Goal: Find specific page/section: Find specific page/section

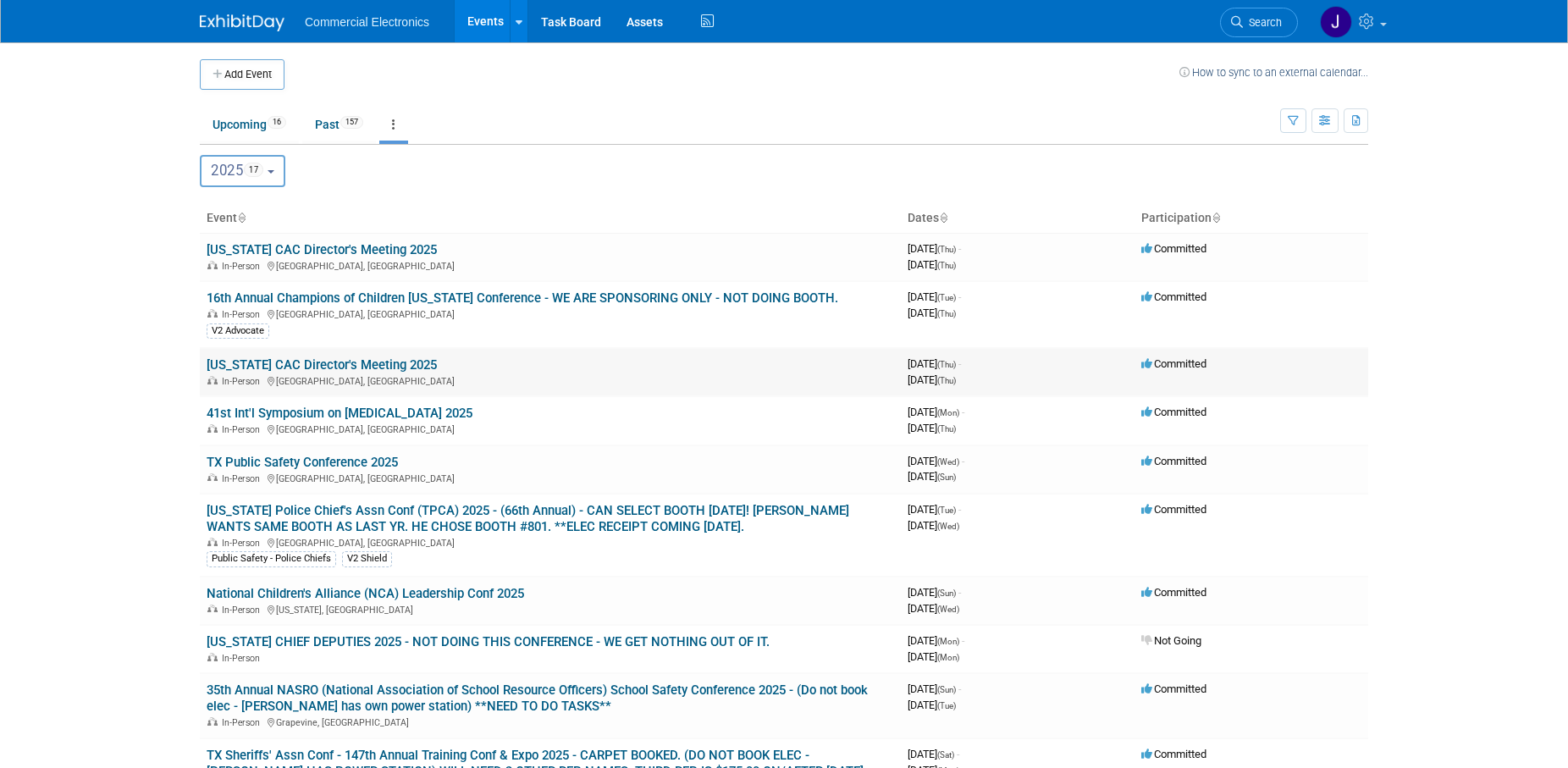
scroll to position [86, 0]
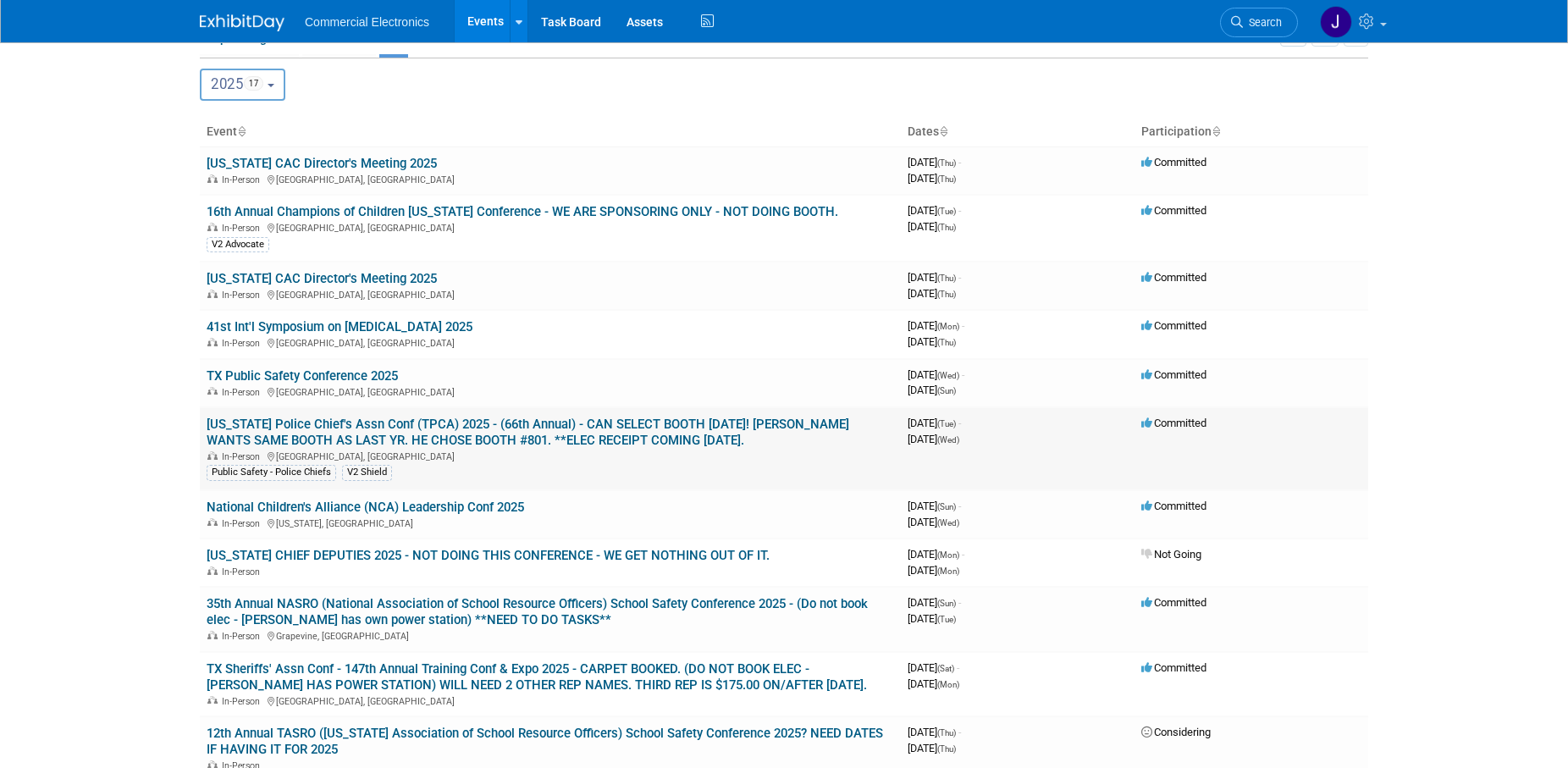
click at [569, 436] on link "[US_STATE] Police Chief's Assn Conf (TPCA) 2025 - (66th Annual) - CAN SELECT BO…" at bounding box center [527, 432] width 643 height 32
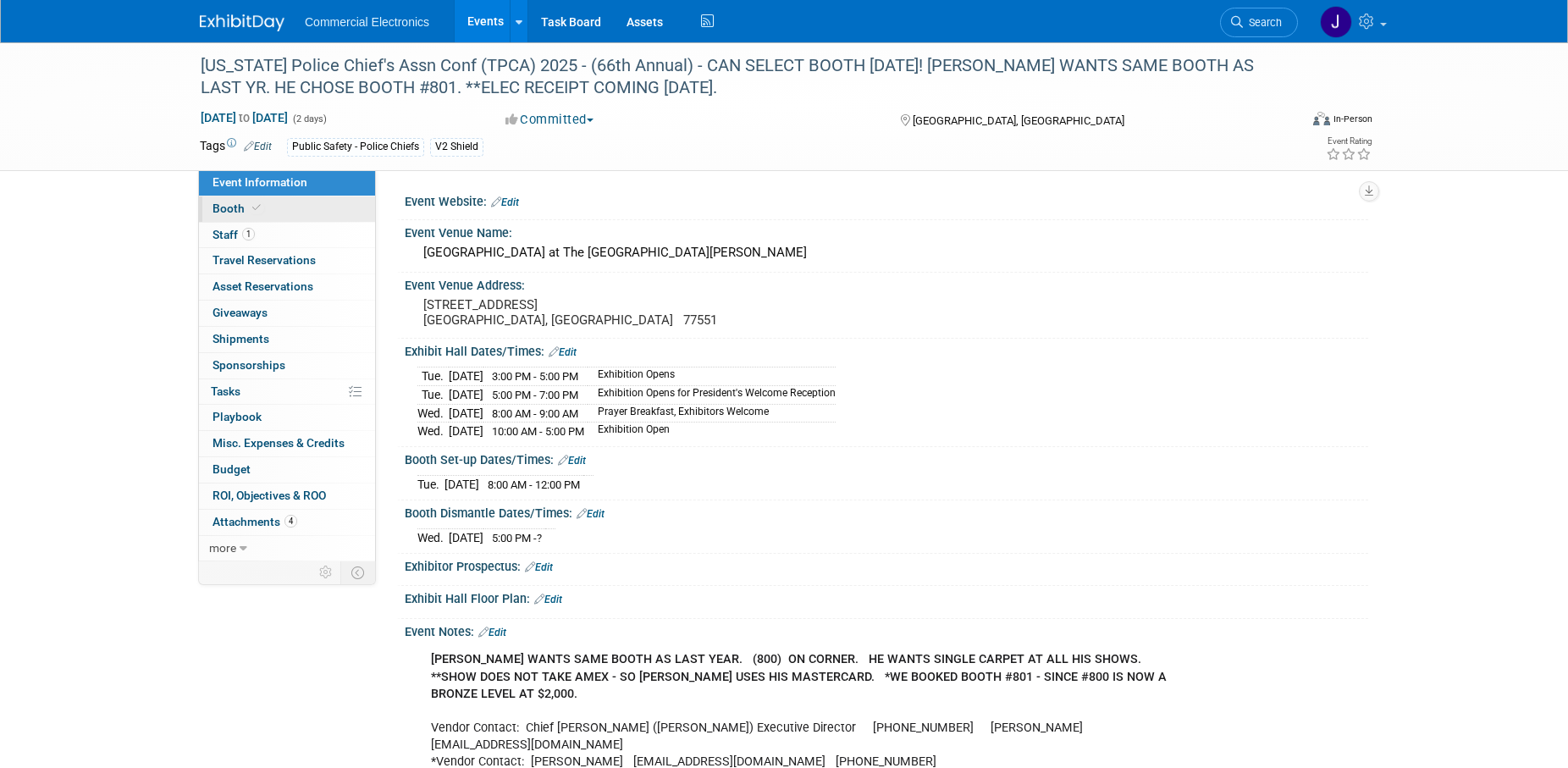
click at [224, 212] on span "Booth" at bounding box center [239, 208] width 52 height 13
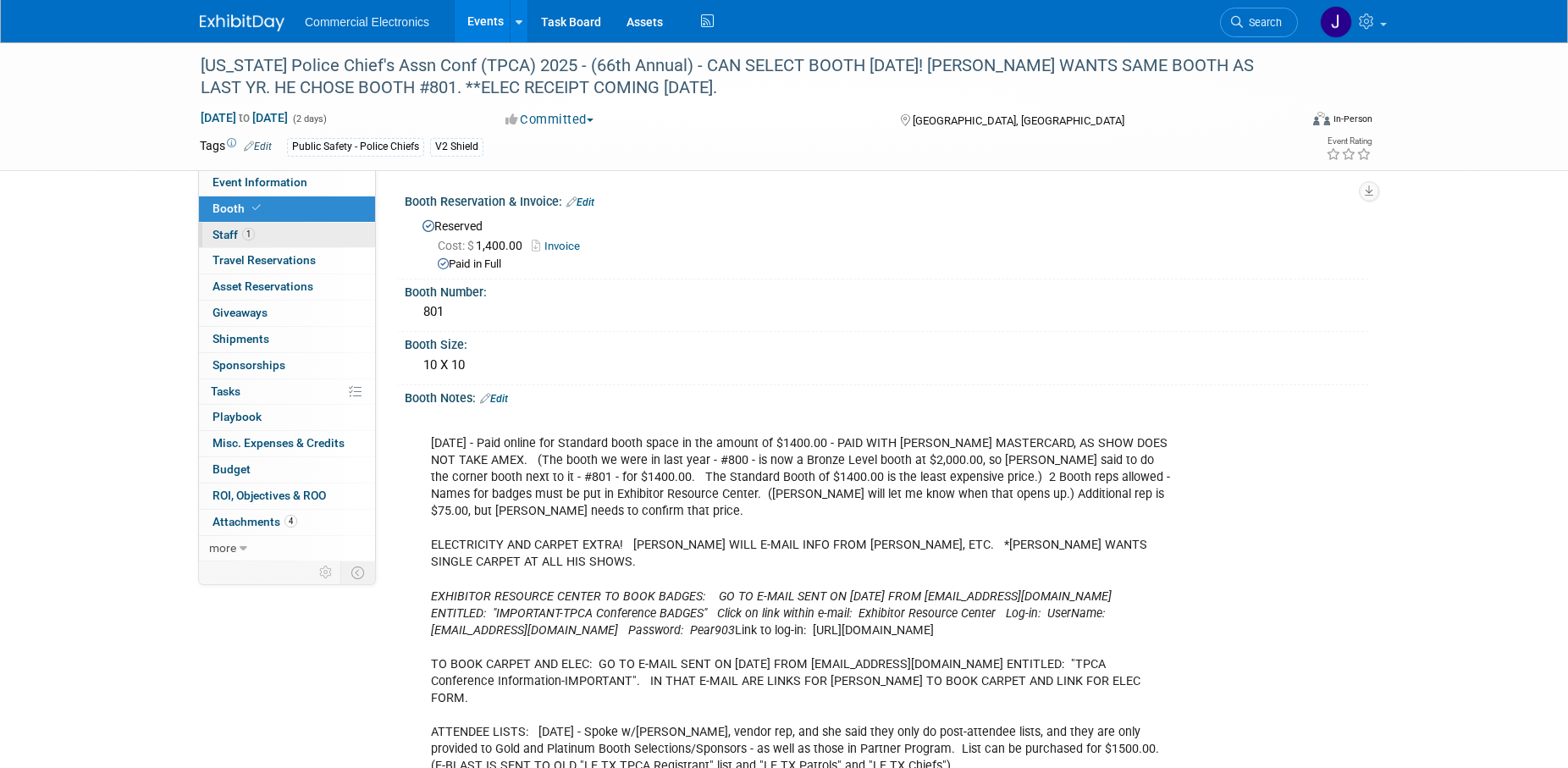
click at [221, 233] on span "Staff 1" at bounding box center [234, 235] width 42 height 13
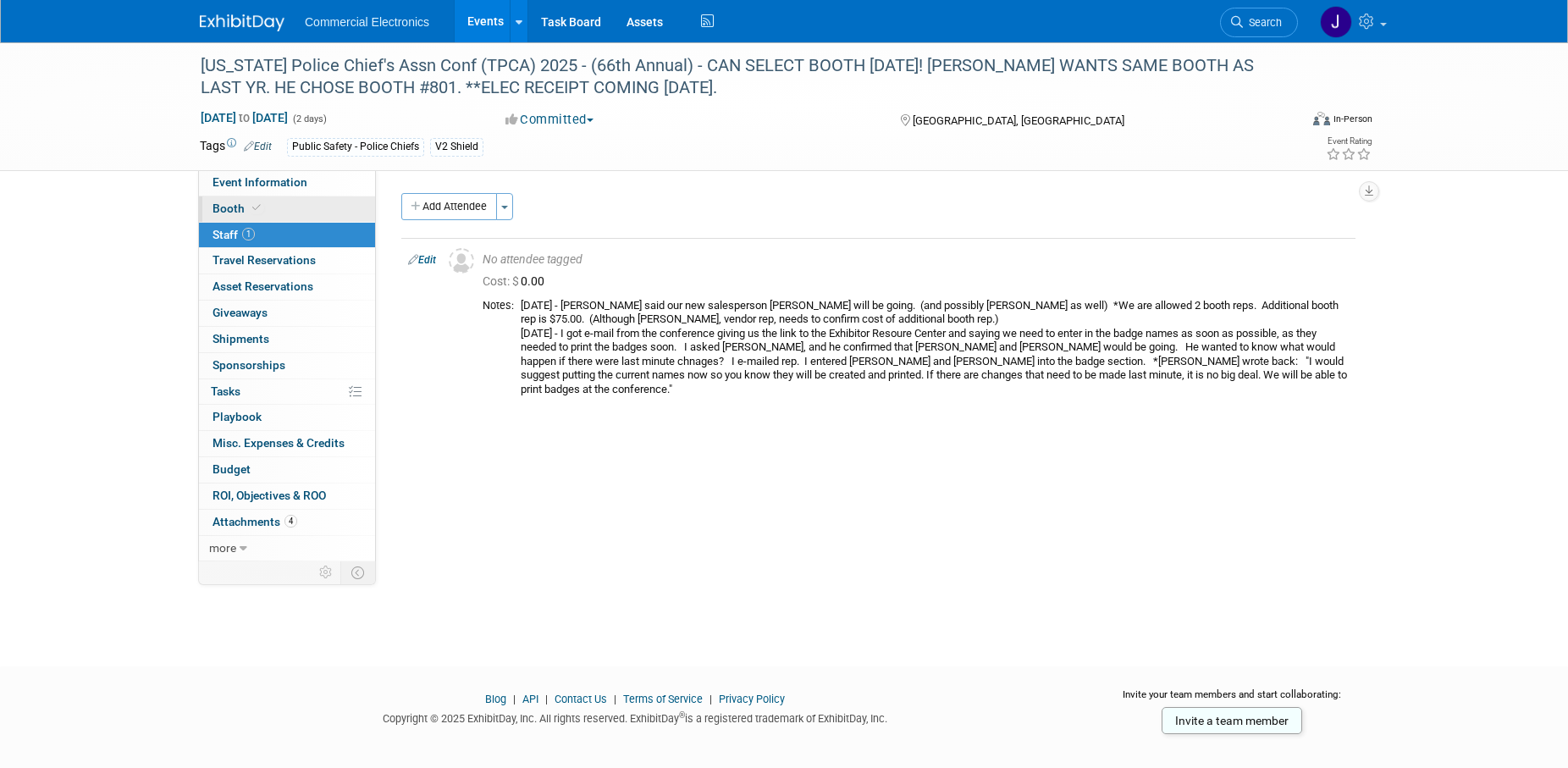
click at [228, 207] on span "Booth" at bounding box center [239, 208] width 52 height 13
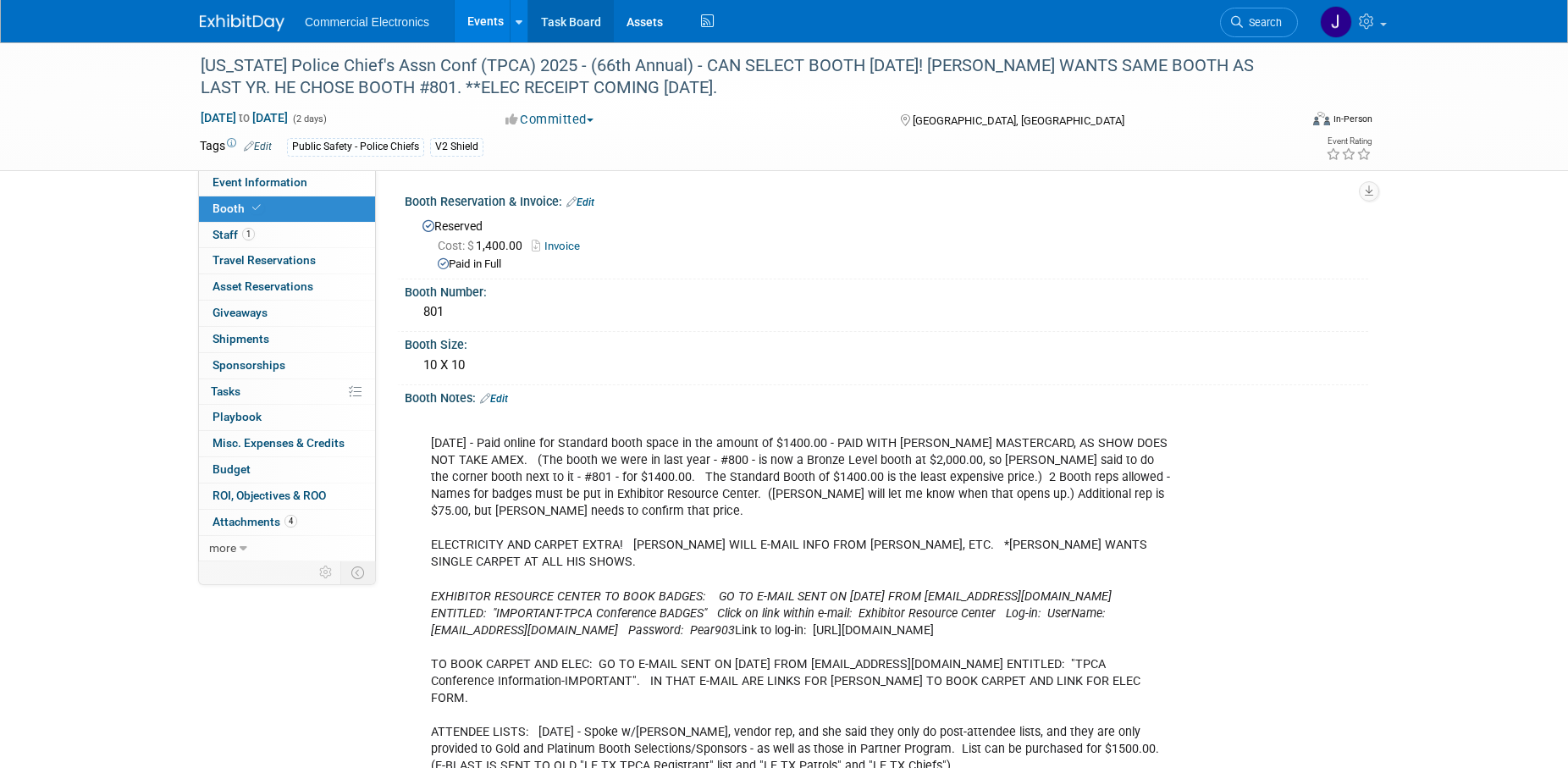
click at [567, 26] on link "Task Board" at bounding box center [571, 21] width 86 height 42
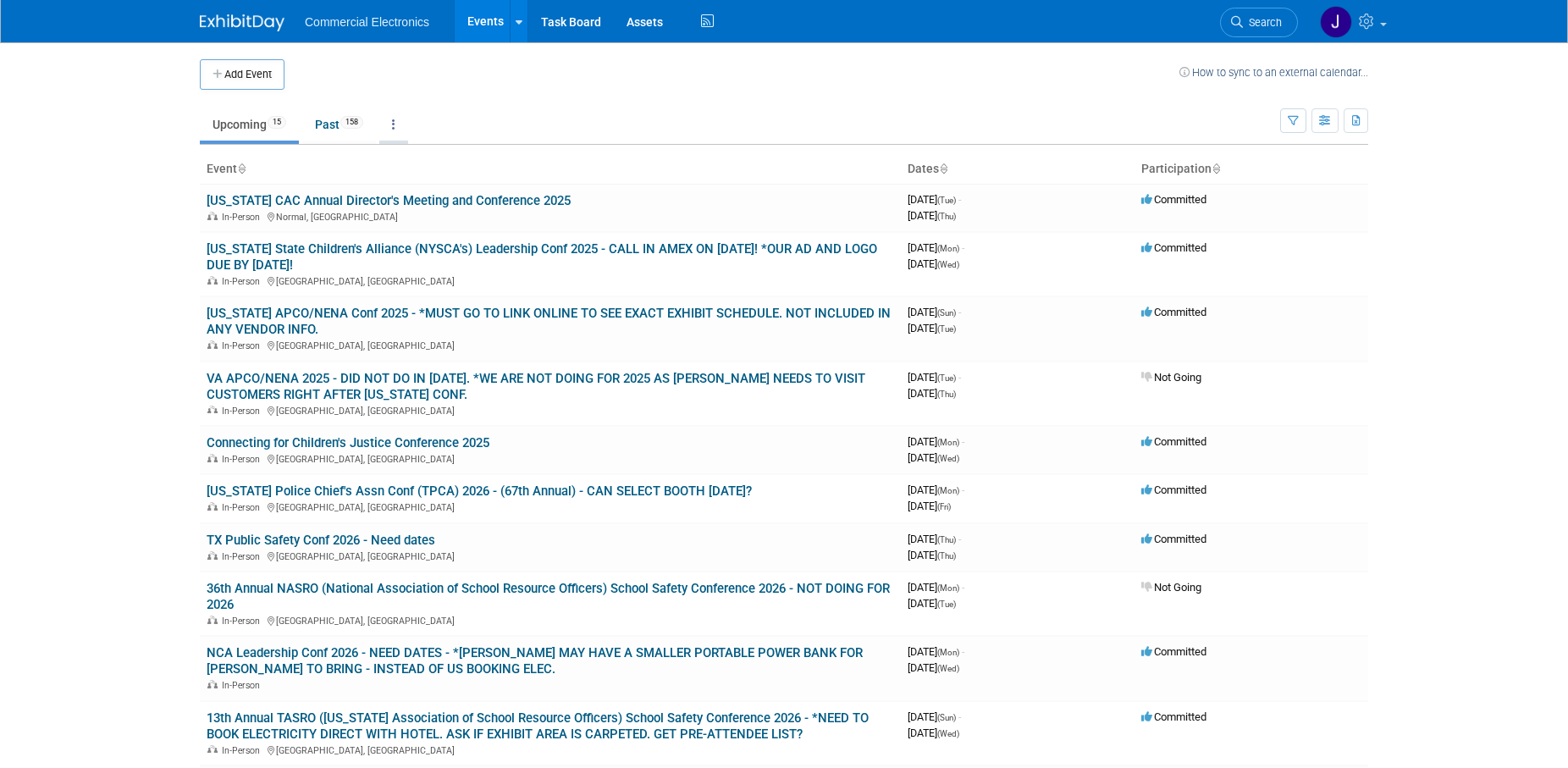
click at [397, 125] on link at bounding box center [393, 125] width 29 height 32
click at [445, 196] on link "Grouped Annually Events grouped by year" at bounding box center [446, 201] width 135 height 37
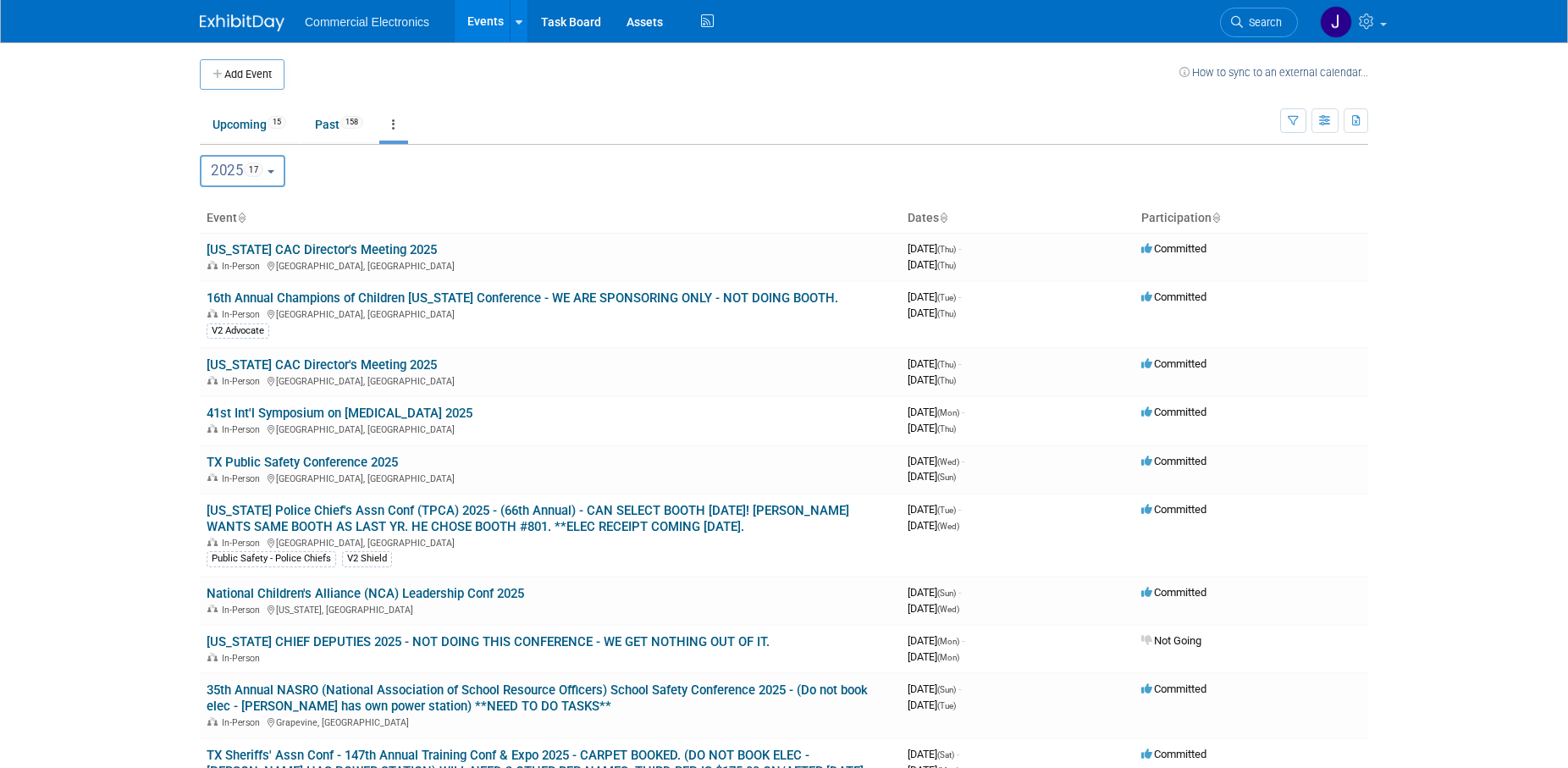
click at [282, 174] on button "2025 17" at bounding box center [243, 171] width 86 height 32
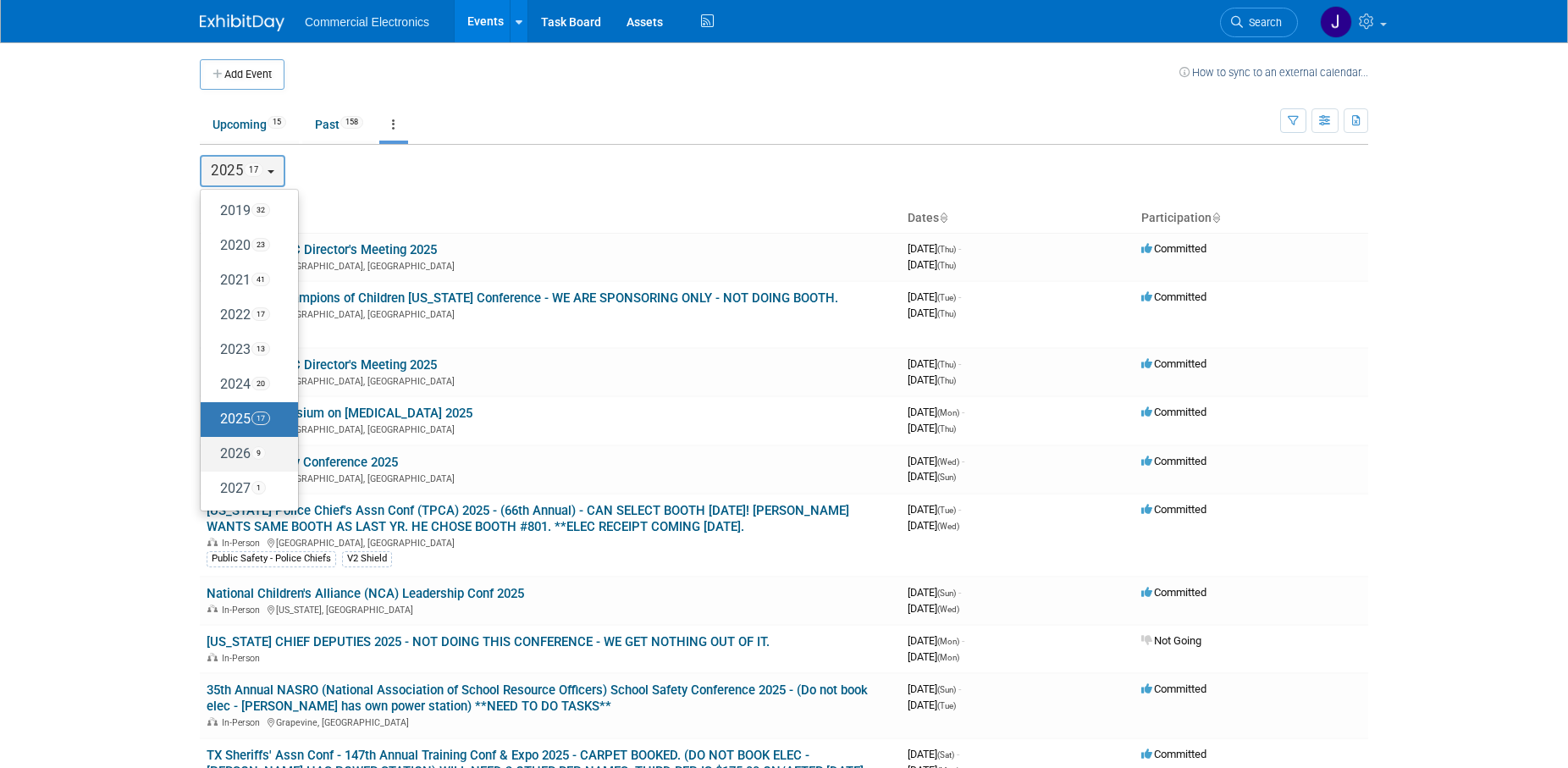
drag, startPoint x: 237, startPoint y: 456, endPoint x: 261, endPoint y: 452, distance: 24.3
click at [237, 454] on label "2026 9" at bounding box center [244, 454] width 72 height 28
click at [214, 454] on input "2026 9" at bounding box center [209, 454] width 11 height 11
select select "2026"
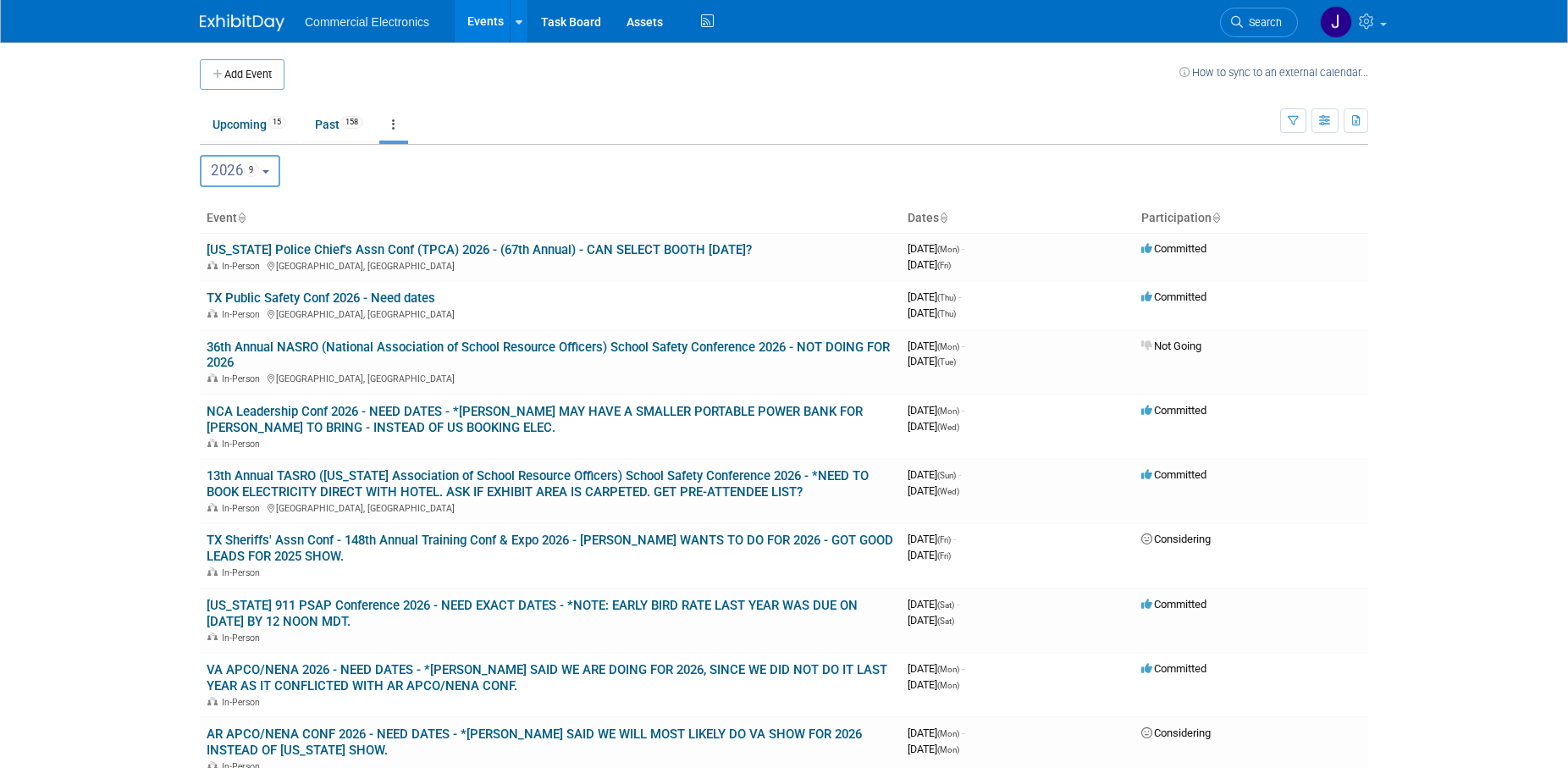
click at [273, 176] on button "2026 9" at bounding box center [240, 171] width 80 height 32
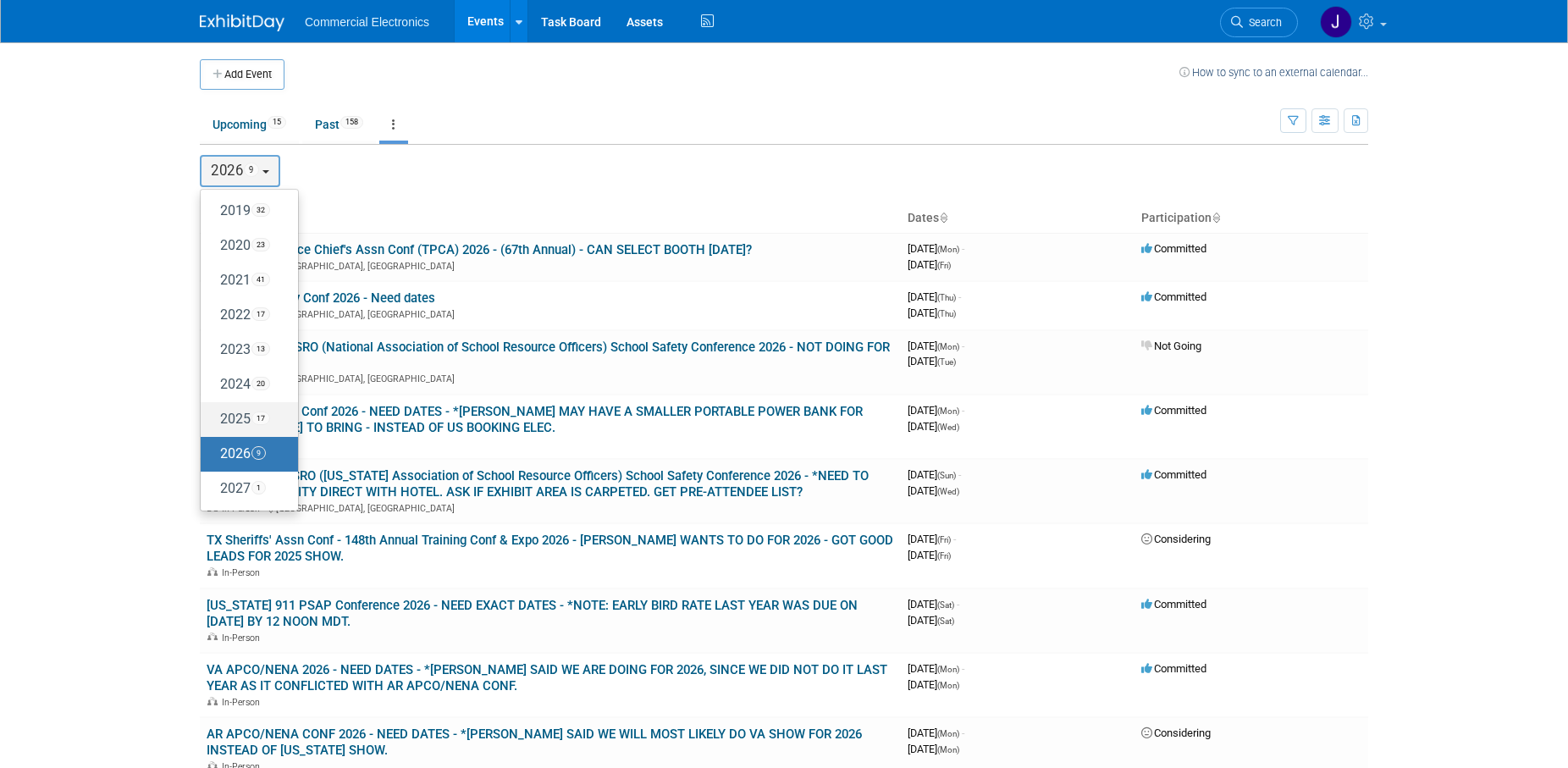
click at [231, 416] on label "2025 17" at bounding box center [244, 419] width 72 height 28
click at [214, 416] on input "2025 17" at bounding box center [209, 419] width 11 height 11
select select "2025"
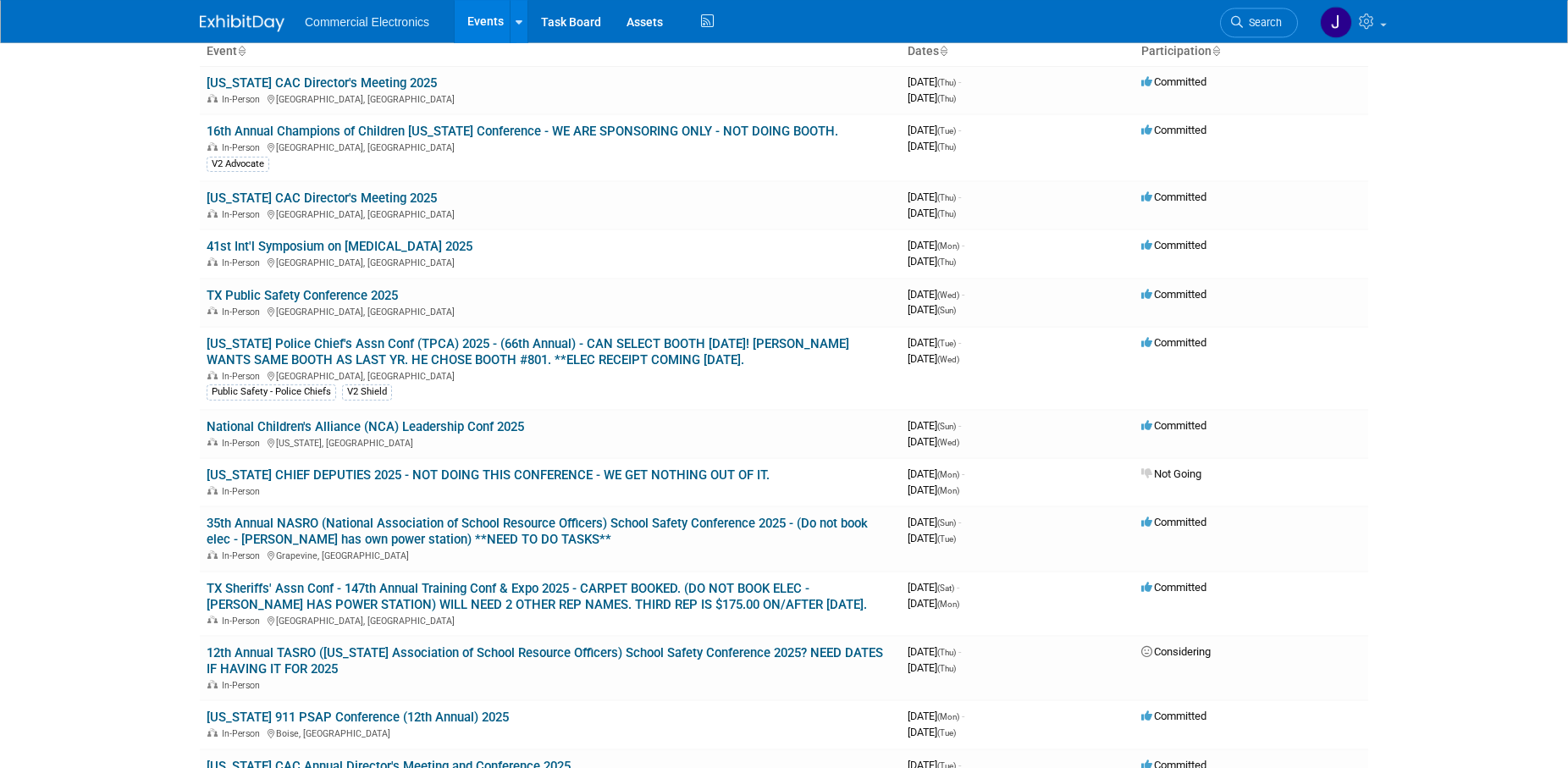
scroll to position [173, 0]
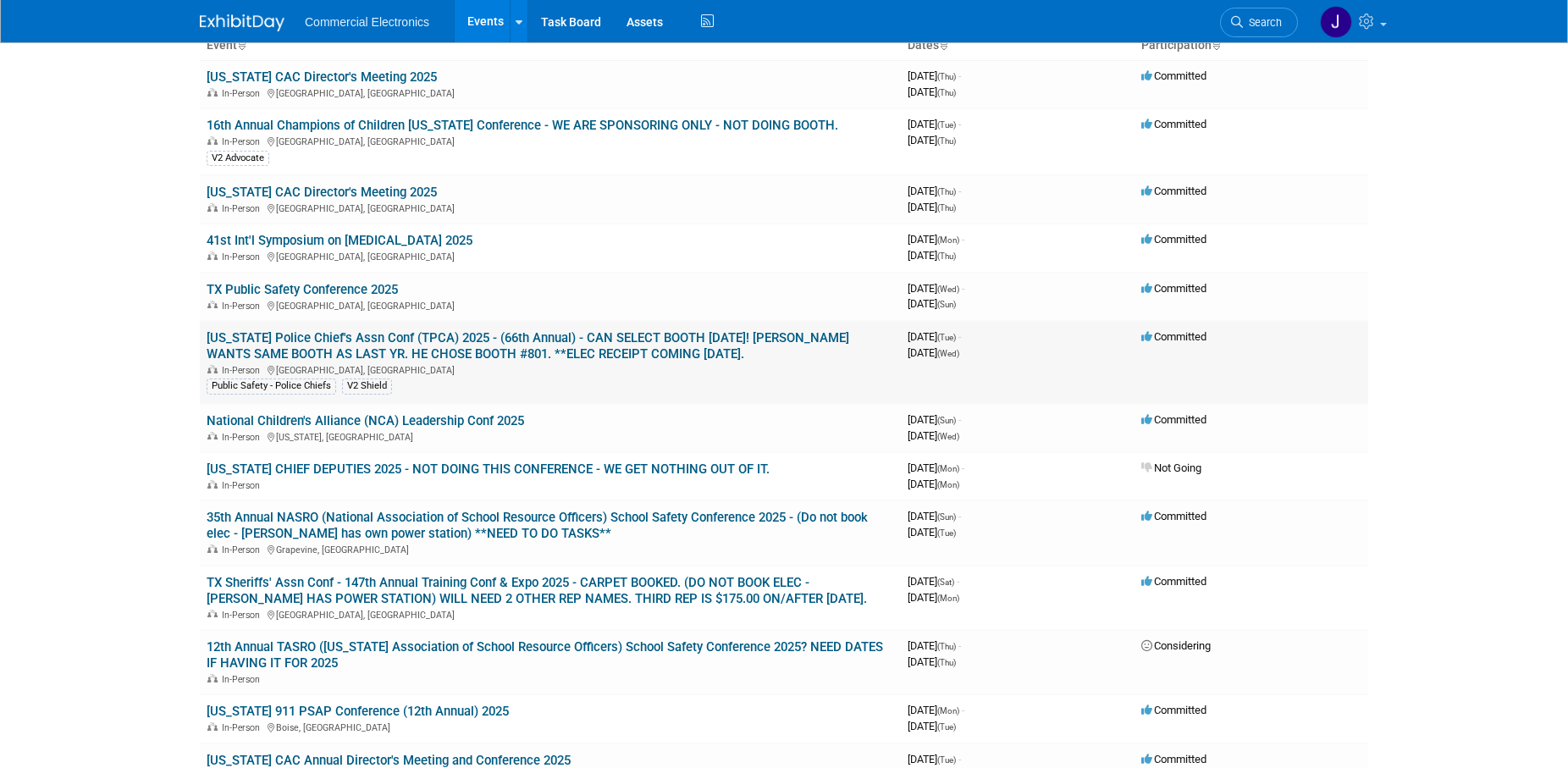
click at [510, 340] on link "[US_STATE] Police Chief's Assn Conf (TPCA) 2025 - (66th Annual) - CAN SELECT BO…" at bounding box center [527, 346] width 643 height 32
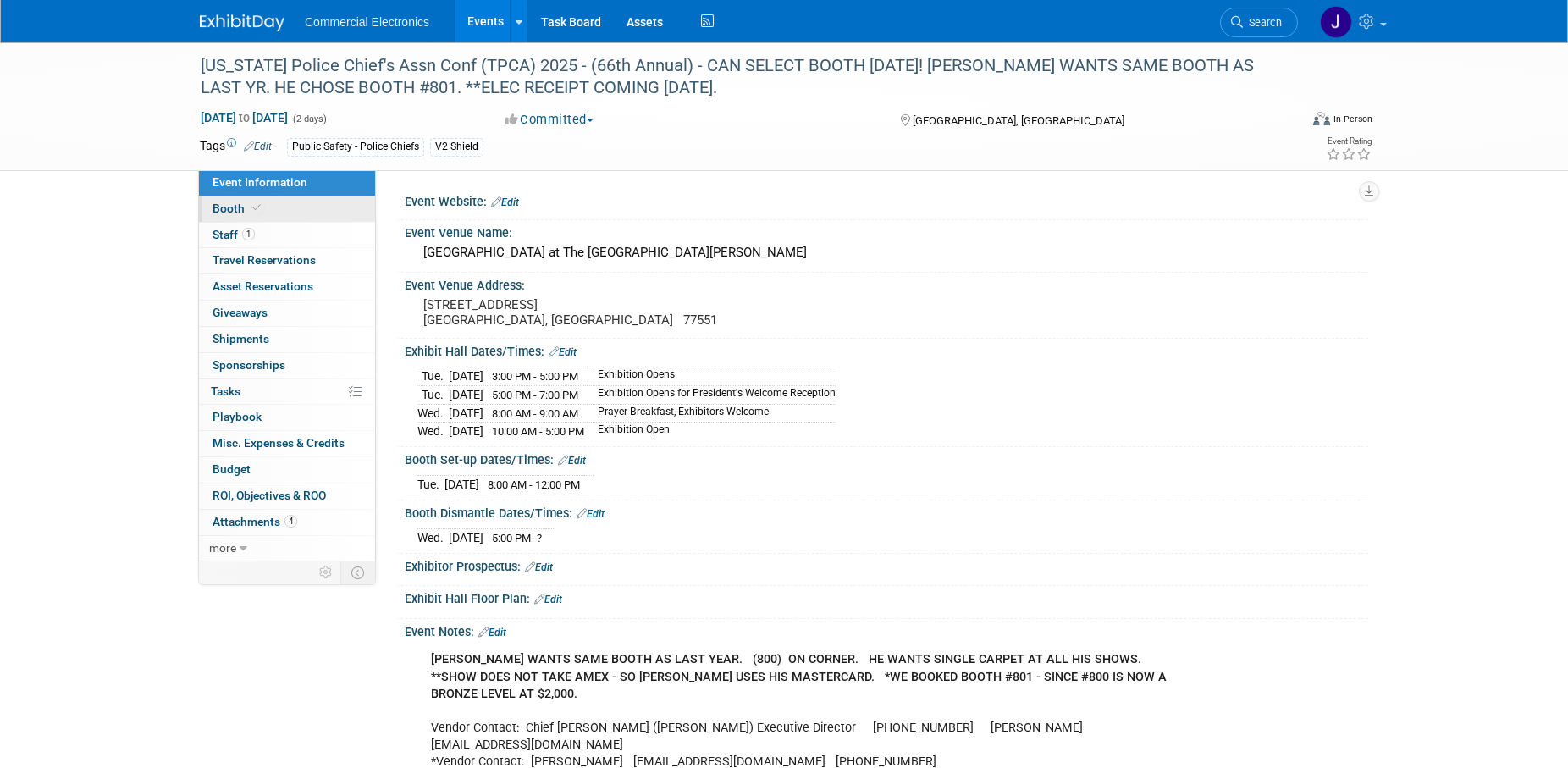
click at [230, 210] on span "Booth" at bounding box center [239, 208] width 52 height 13
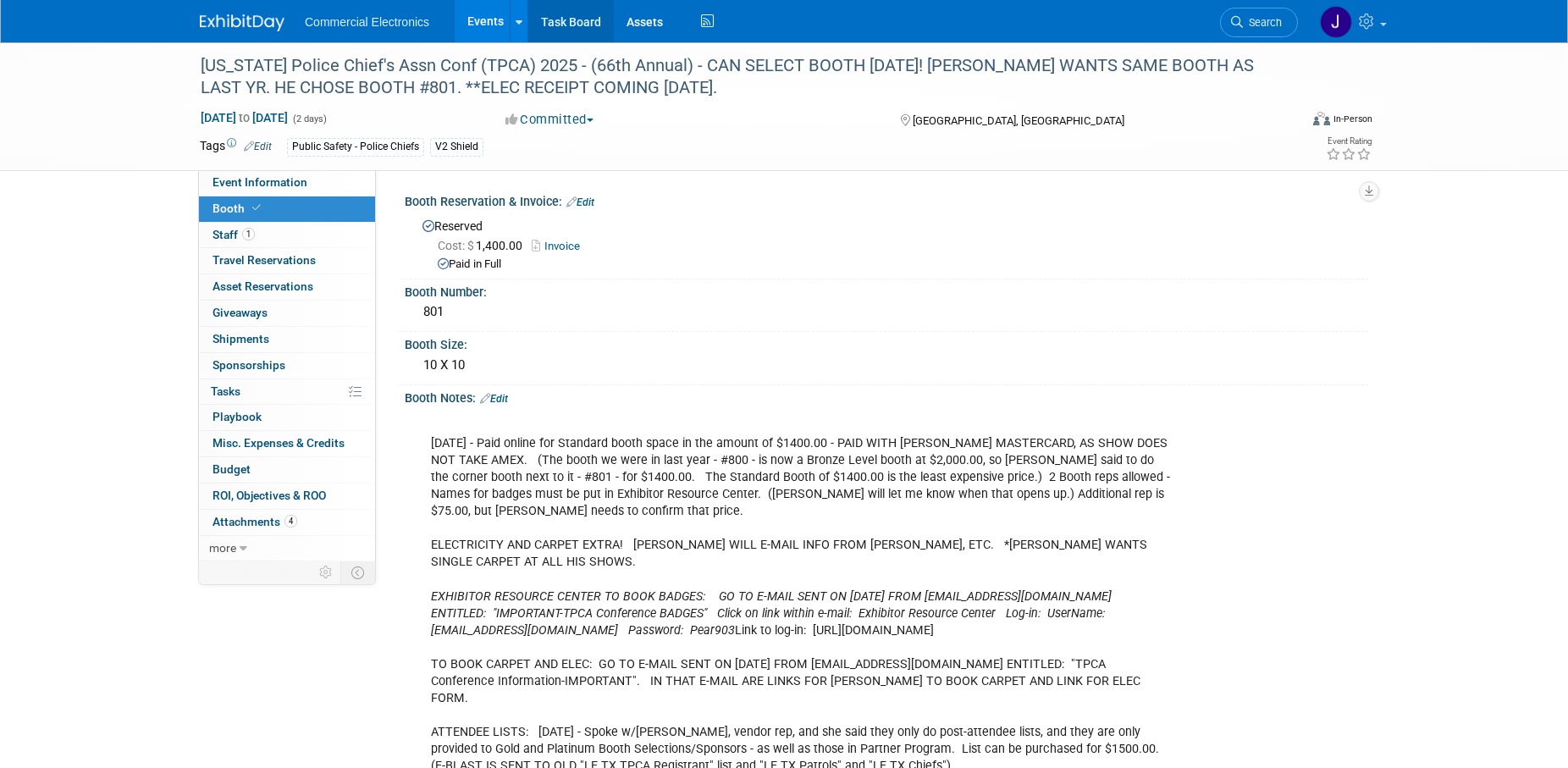
click at [578, 24] on link "Task Board" at bounding box center [571, 21] width 86 height 42
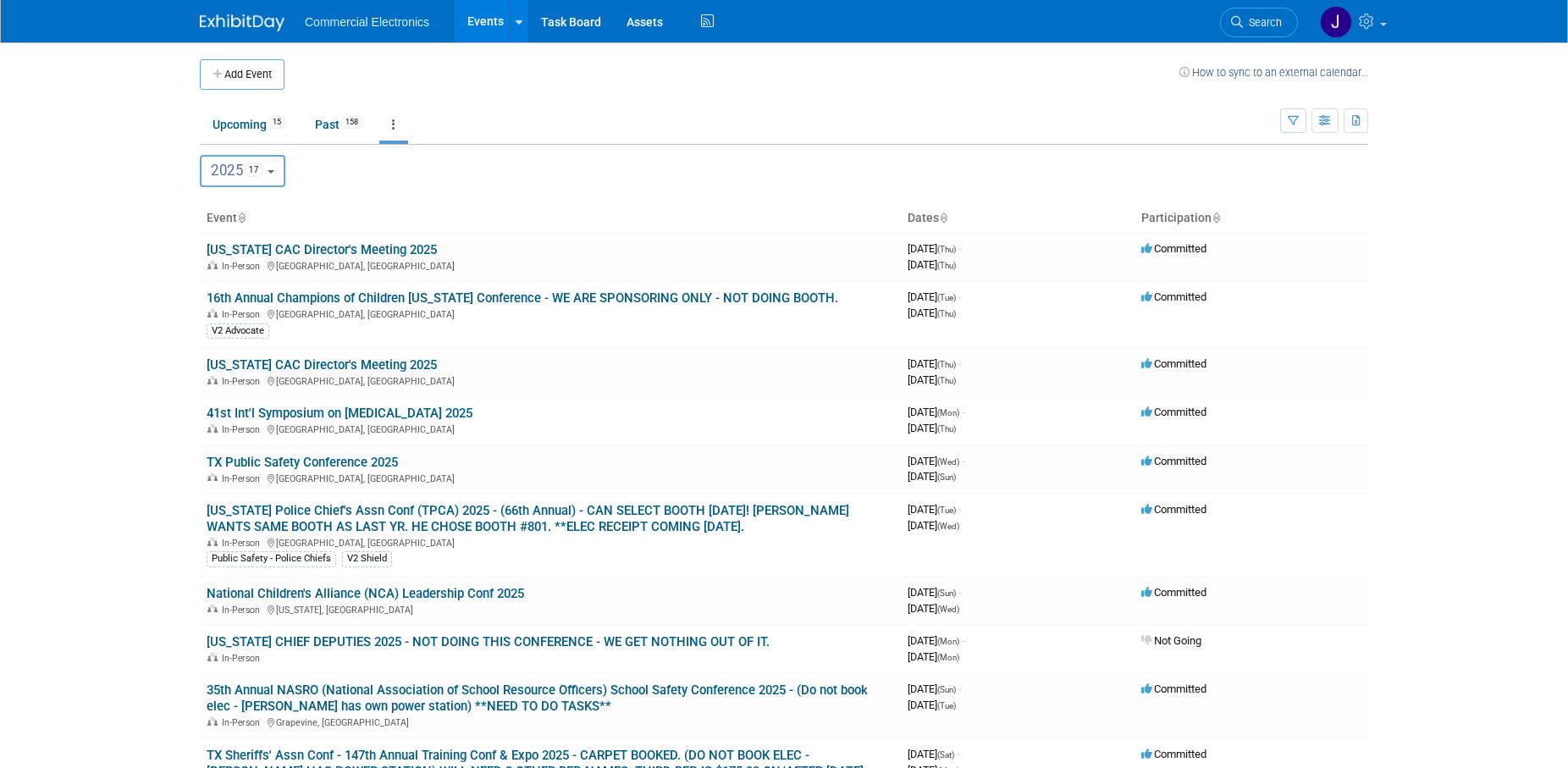
click at [281, 175] on button "2025 17" at bounding box center [243, 171] width 86 height 32
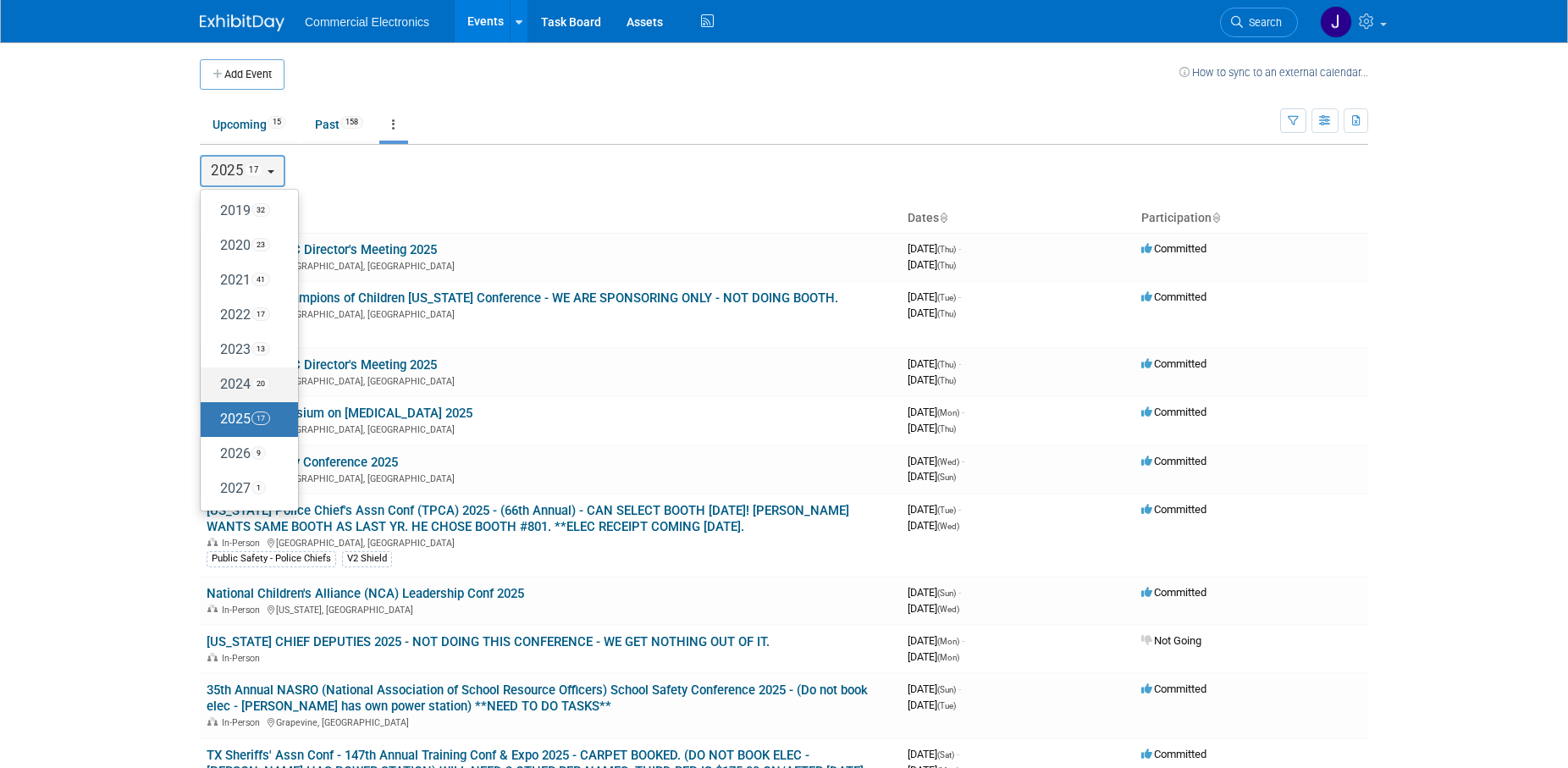
click at [239, 385] on label "2024 20" at bounding box center [244, 384] width 72 height 28
click at [214, 385] on input "2024 20" at bounding box center [209, 384] width 11 height 11
select select "2024"
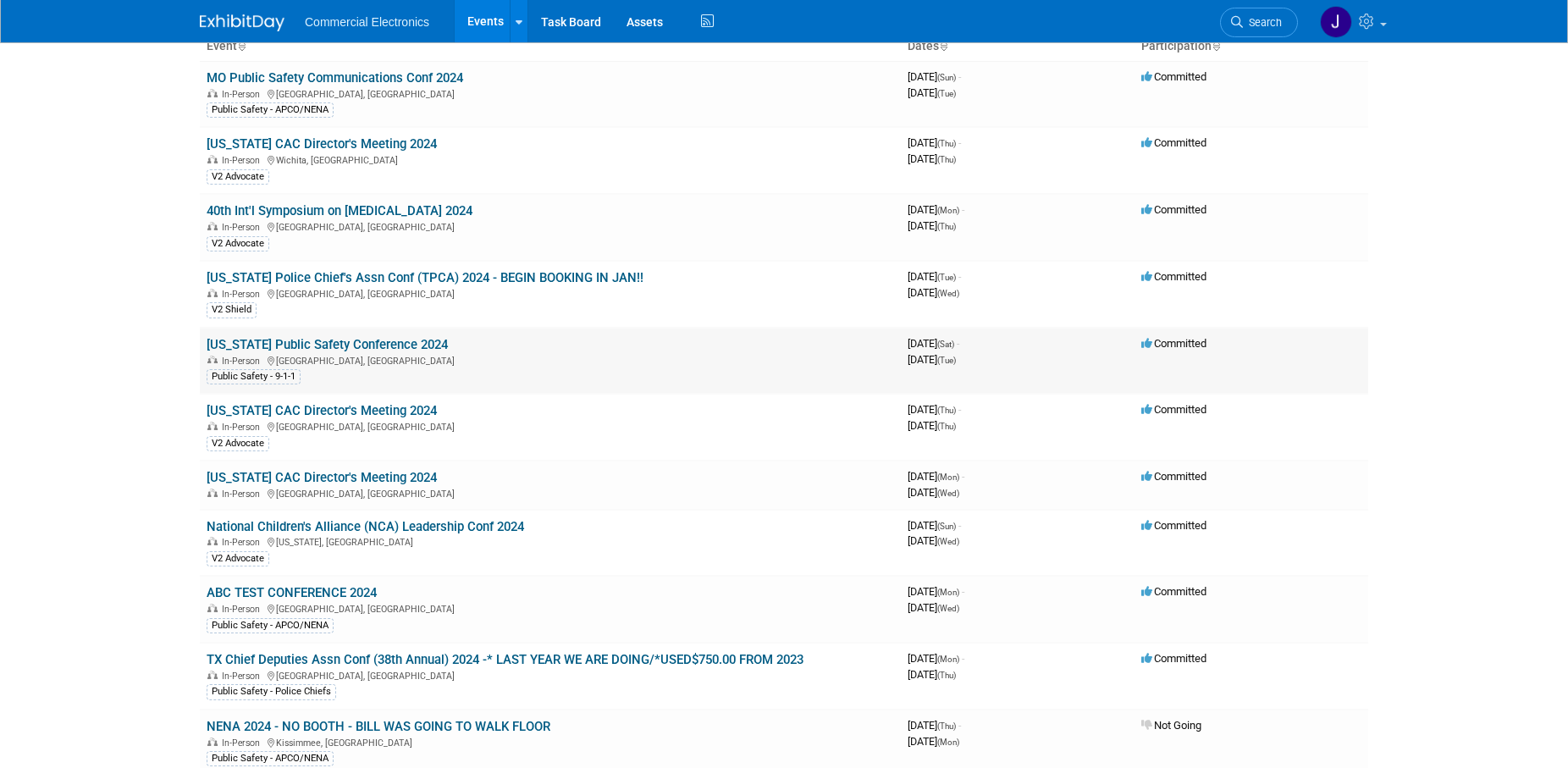
scroll to position [173, 0]
click at [542, 279] on link "[US_STATE] Police Chief's Assn Conf (TPCA) 2024 - BEGIN BOOKING IN JAN!!" at bounding box center [425, 277] width 437 height 15
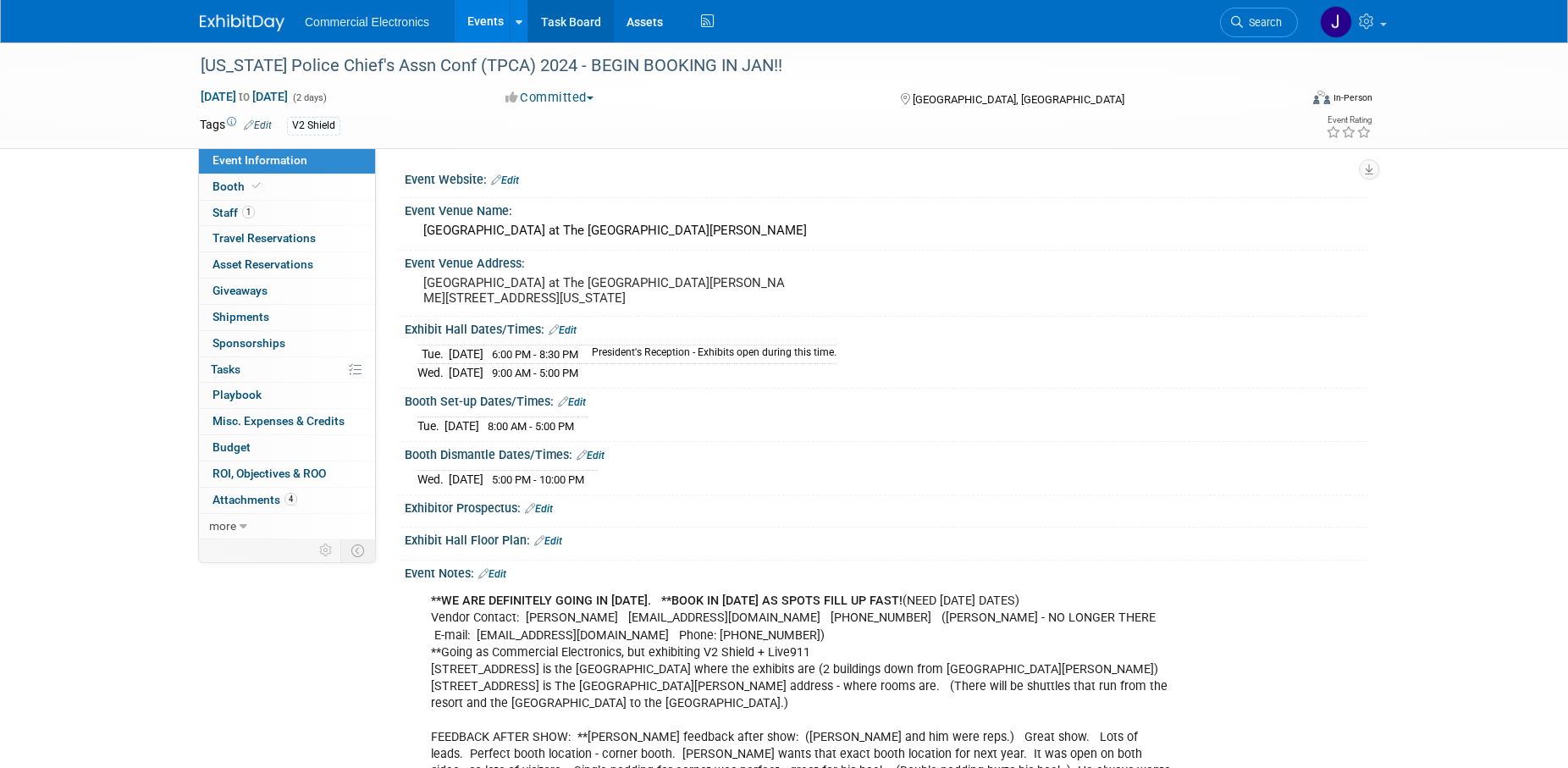
click at [577, 22] on link "Task Board" at bounding box center [571, 21] width 86 height 42
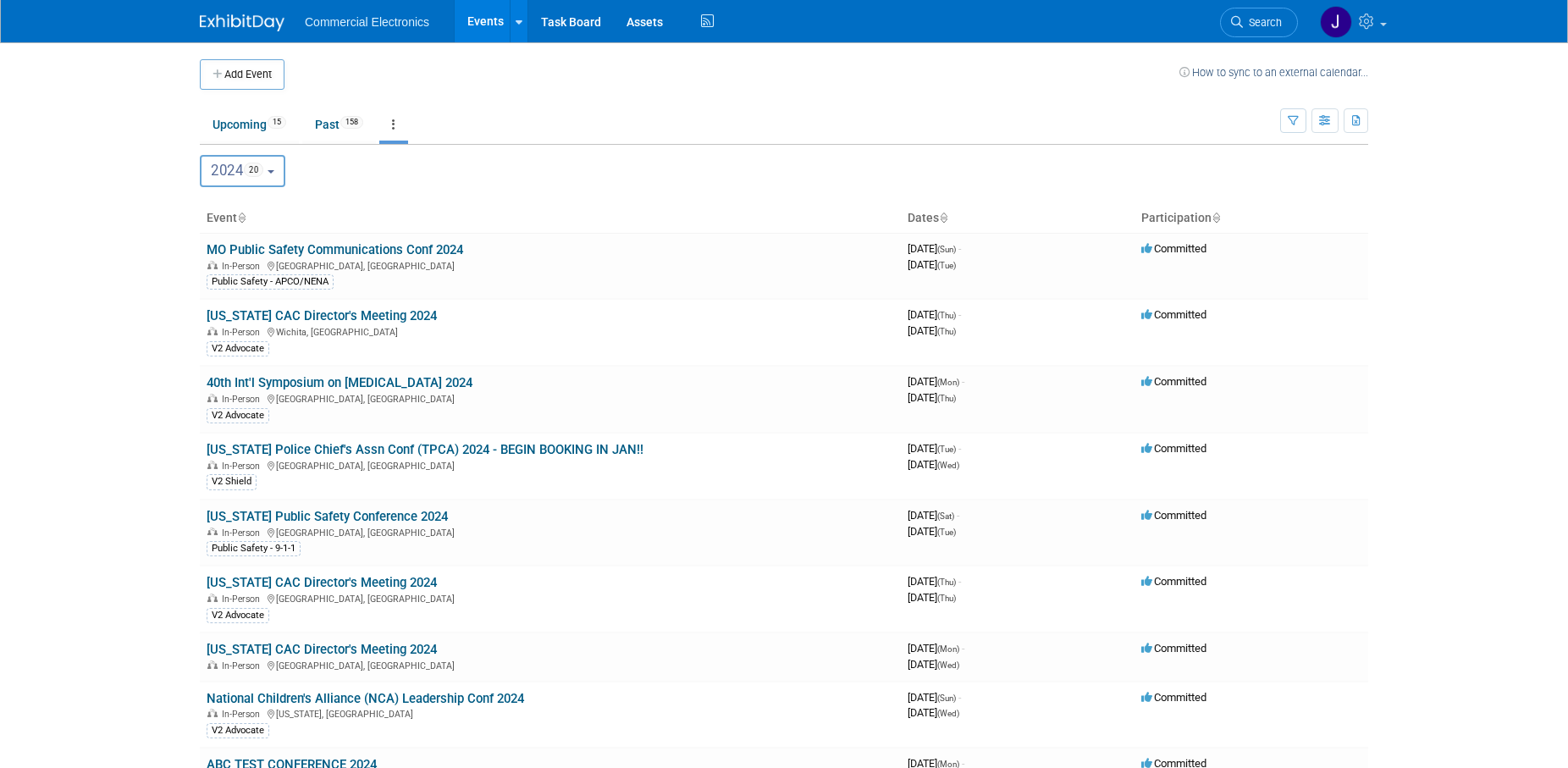
click at [283, 171] on button "2024 20" at bounding box center [243, 171] width 86 height 32
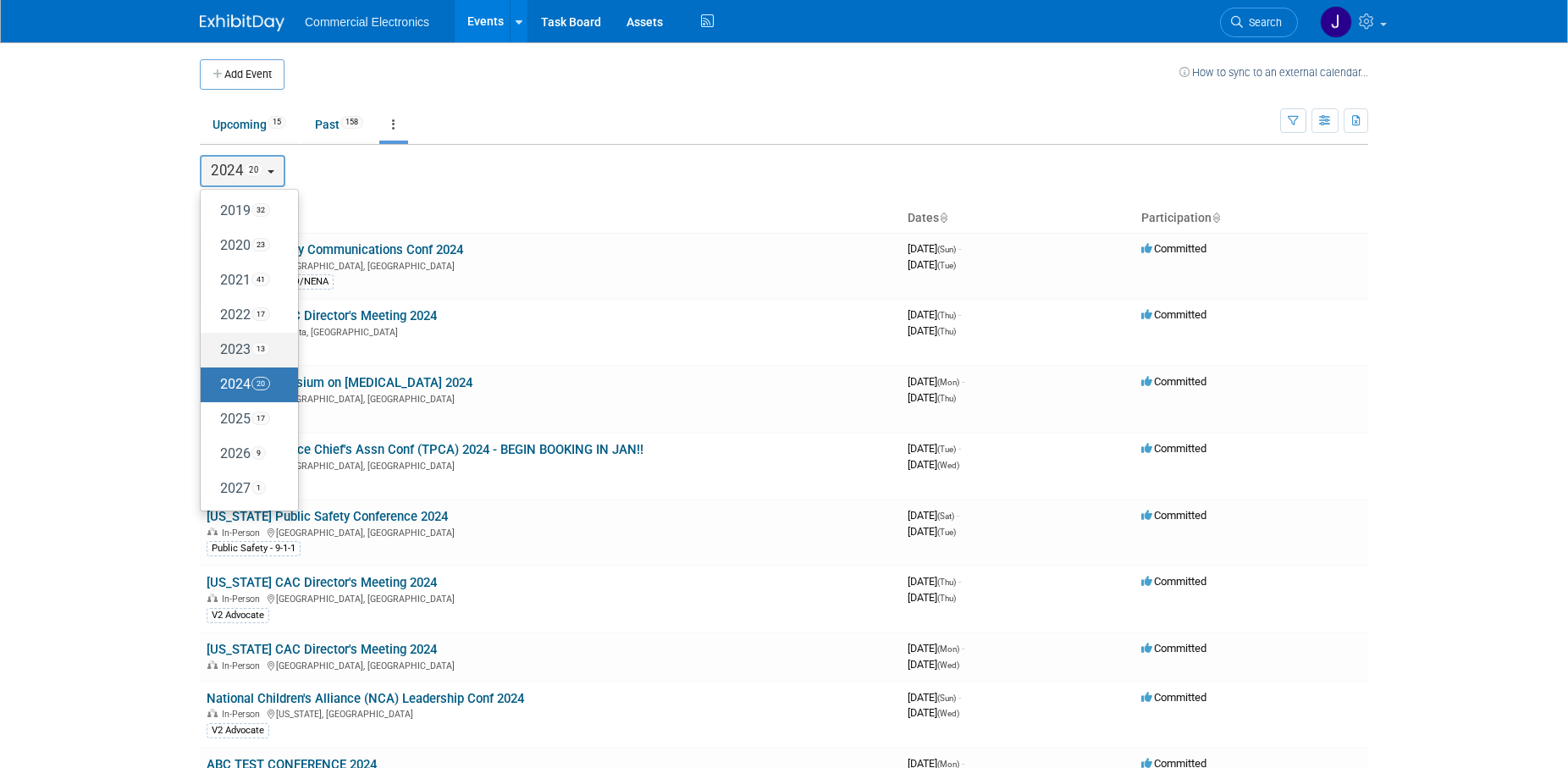
click at [236, 349] on label "2023 13" at bounding box center [244, 350] width 72 height 28
click at [214, 349] on input "2023 13" at bounding box center [209, 350] width 11 height 11
select select "2023"
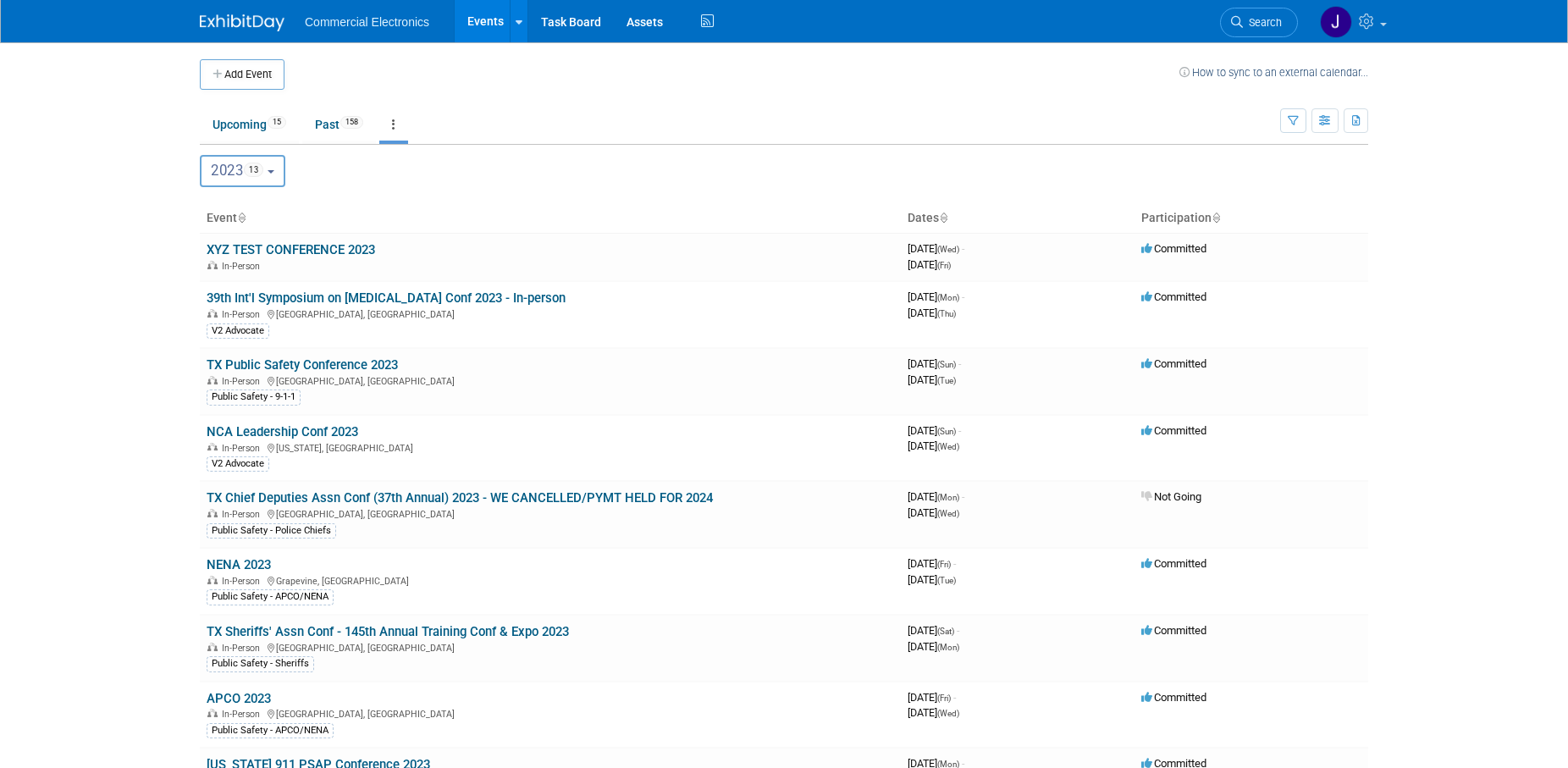
click at [281, 171] on button "2023 13" at bounding box center [243, 171] width 86 height 32
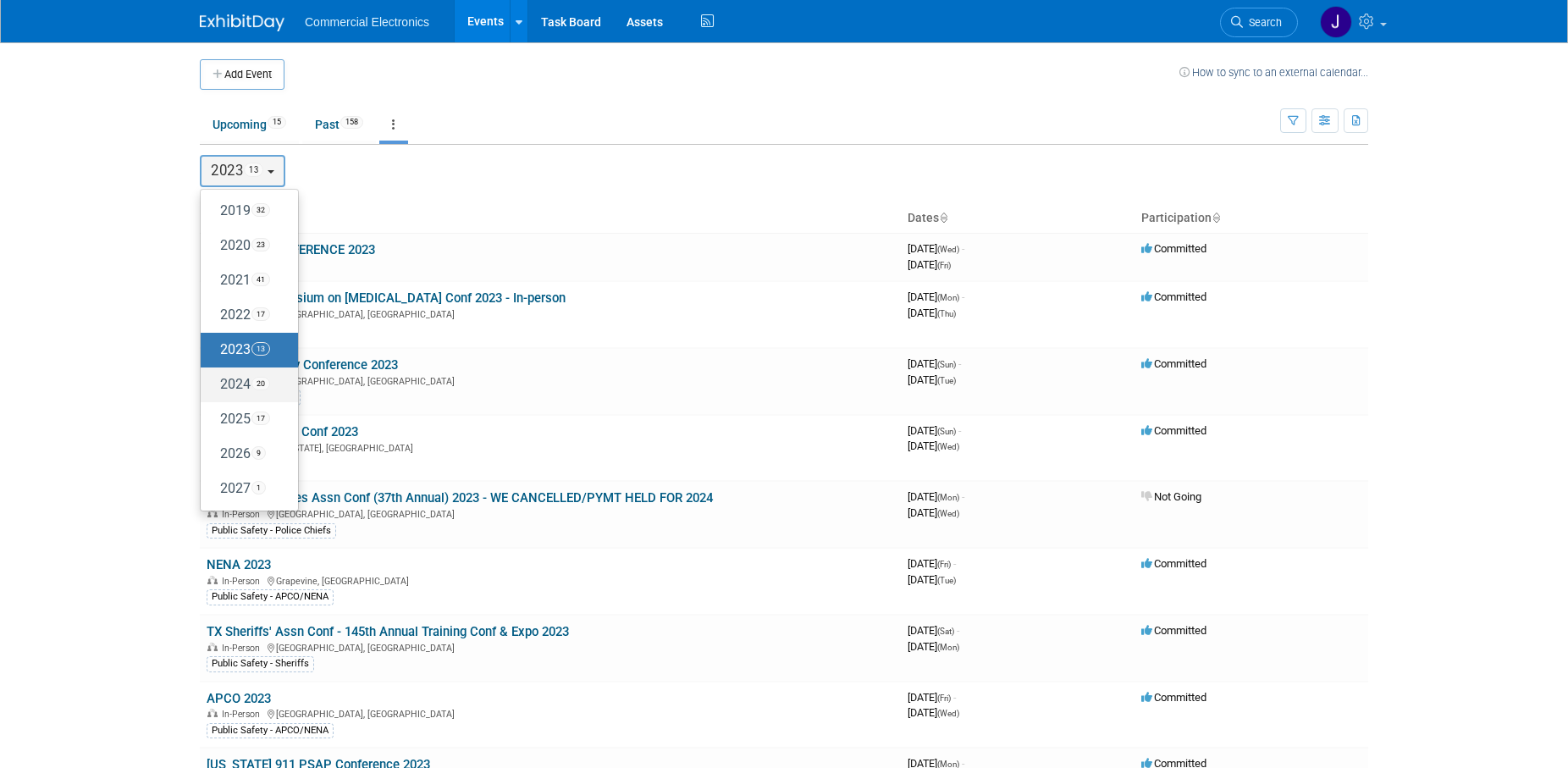
click at [231, 385] on label "2024 20" at bounding box center [244, 384] width 72 height 28
click at [214, 385] on input "2024 20" at bounding box center [209, 384] width 11 height 11
select select "2024"
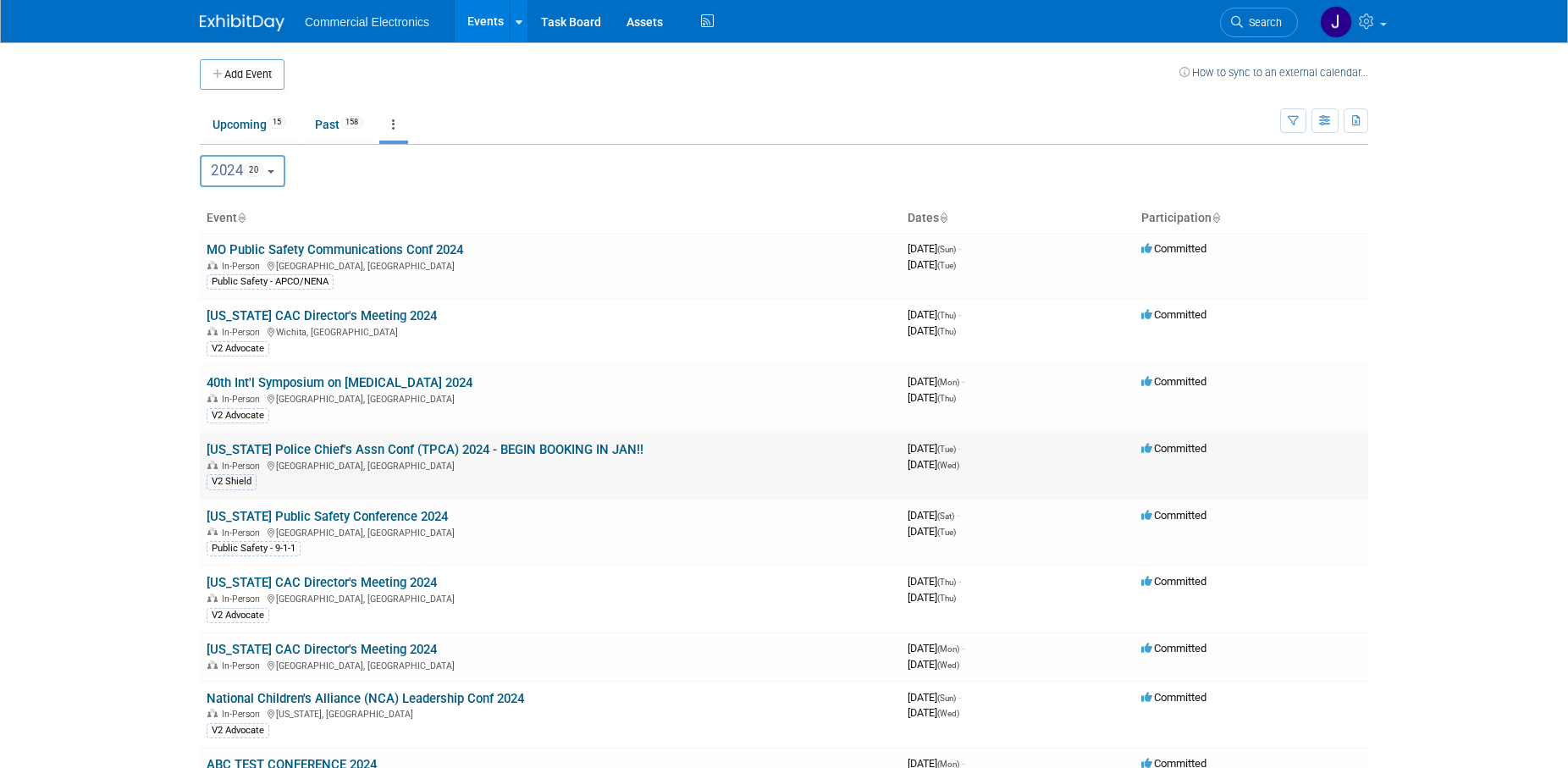
click at [545, 454] on link "[US_STATE] Police Chief's Assn Conf (TPCA) 2024 - BEGIN BOOKING IN JAN!!" at bounding box center [425, 450] width 437 height 15
click at [282, 173] on button "2024 20" at bounding box center [243, 171] width 86 height 32
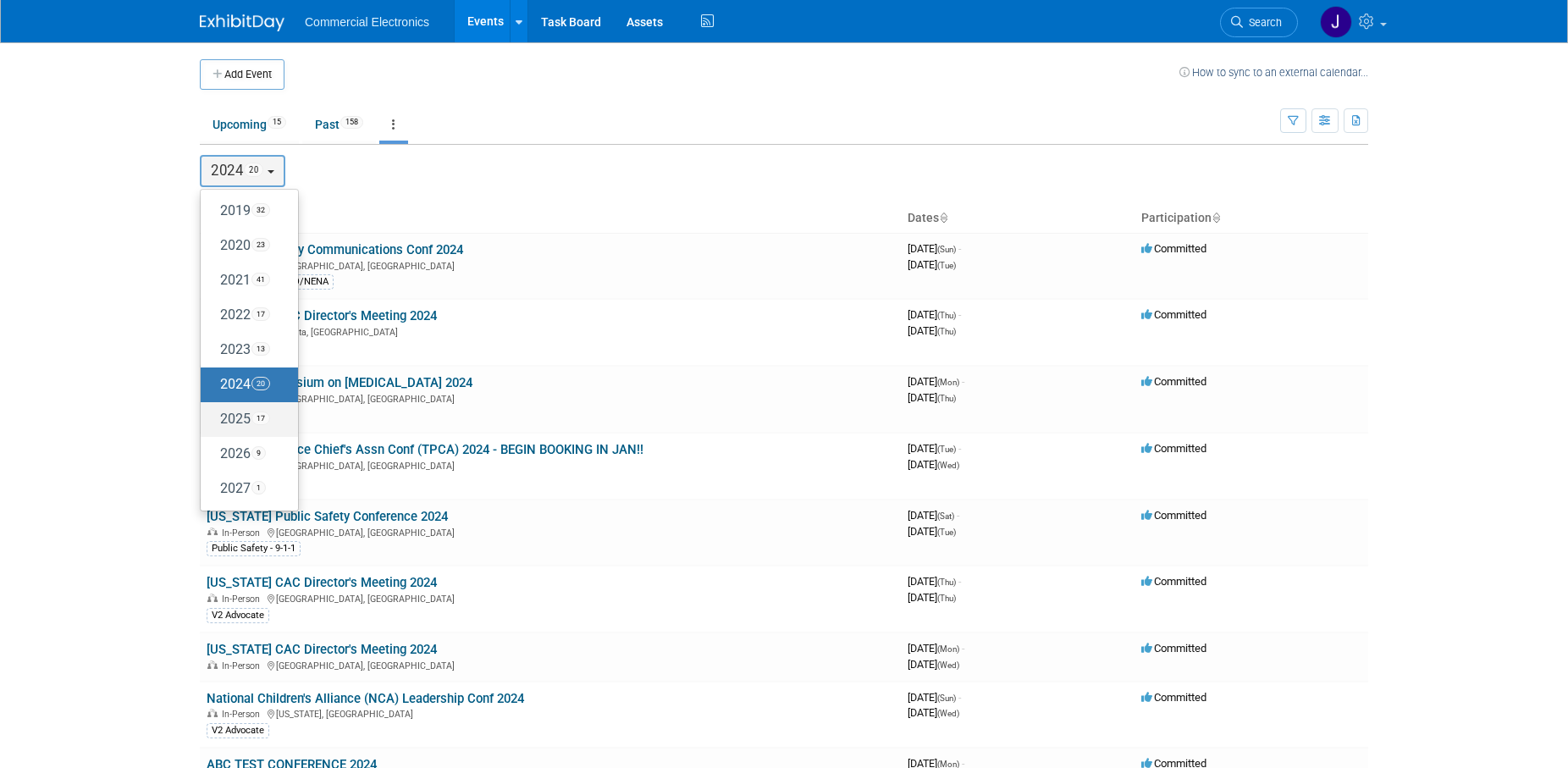
drag, startPoint x: 234, startPoint y: 416, endPoint x: 269, endPoint y: 414, distance: 35.1
click at [233, 416] on label "2025 17" at bounding box center [244, 419] width 72 height 28
click at [214, 416] on input "2025 17" at bounding box center [209, 419] width 11 height 11
select select "2025"
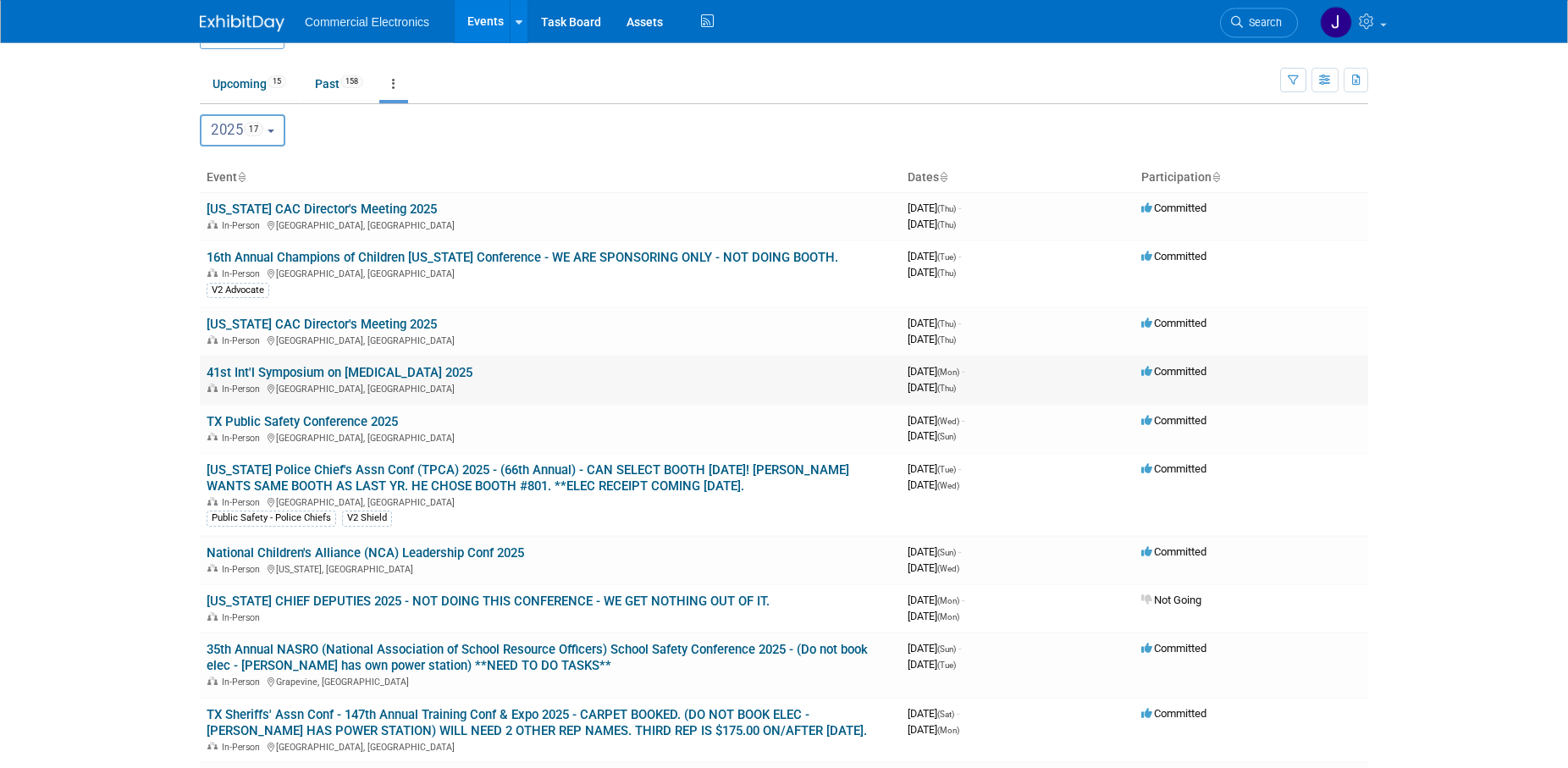
scroll to position [86, 0]
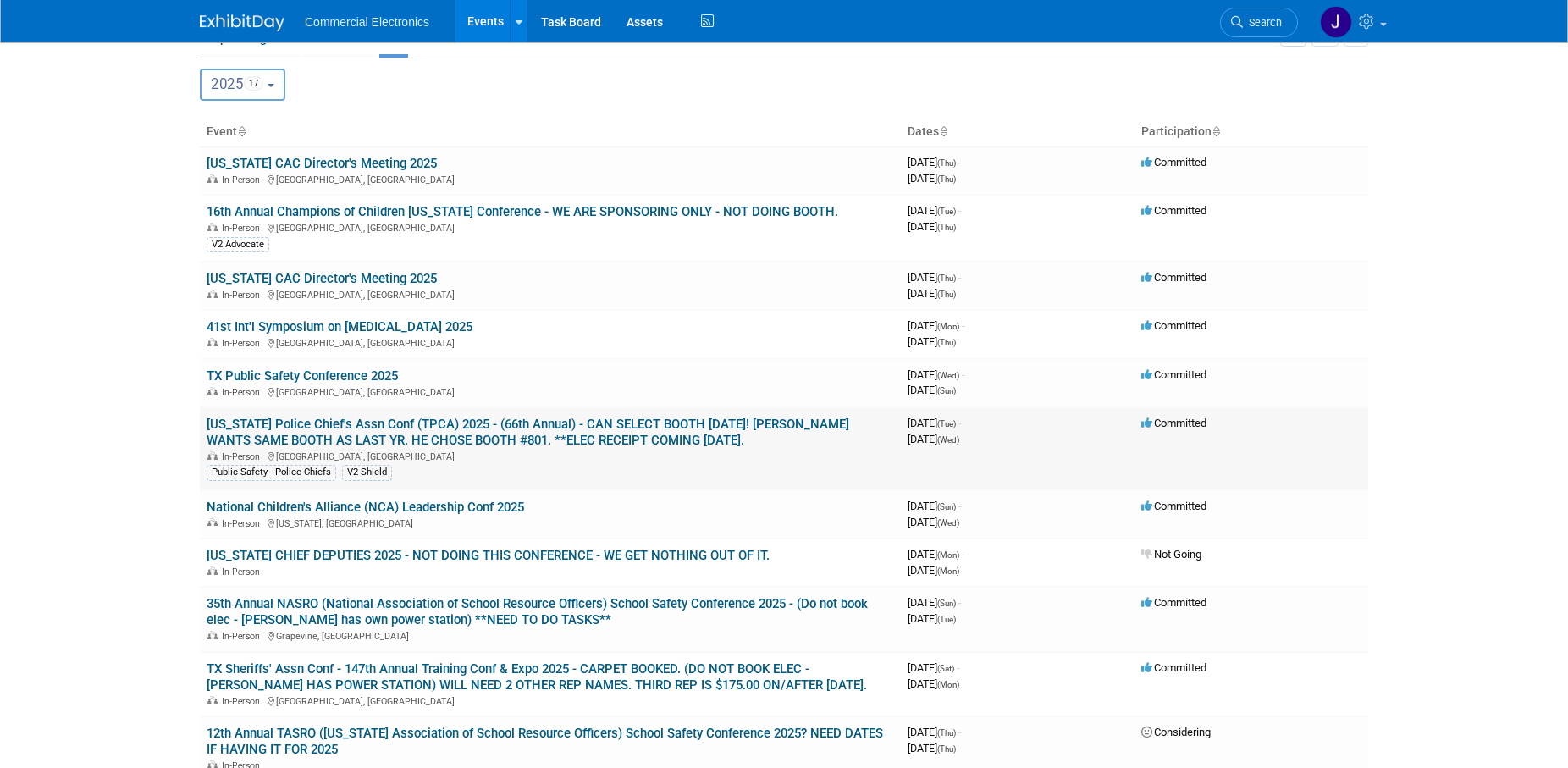
click at [699, 426] on link "[US_STATE] Police Chief's Assn Conf (TPCA) 2025 - (66th Annual) - CAN SELECT BO…" at bounding box center [527, 432] width 643 height 32
click at [282, 87] on button "2025 17" at bounding box center [243, 85] width 86 height 32
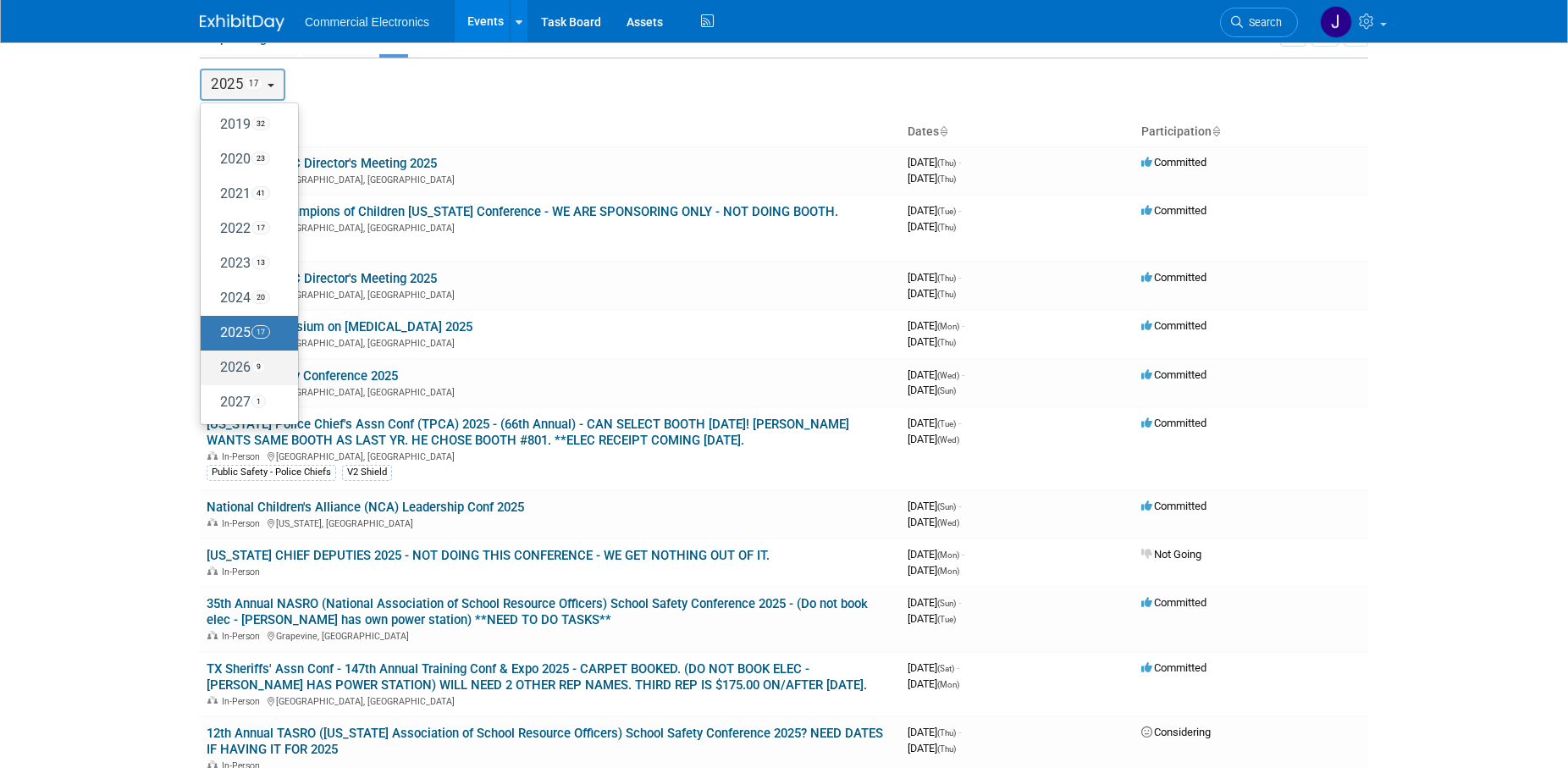
drag, startPoint x: 238, startPoint y: 361, endPoint x: 328, endPoint y: 359, distance: 90.0
click at [238, 360] on label "2026 9" at bounding box center [244, 368] width 72 height 28
click at [214, 362] on input "2026 9" at bounding box center [209, 368] width 11 height 11
select select "2026"
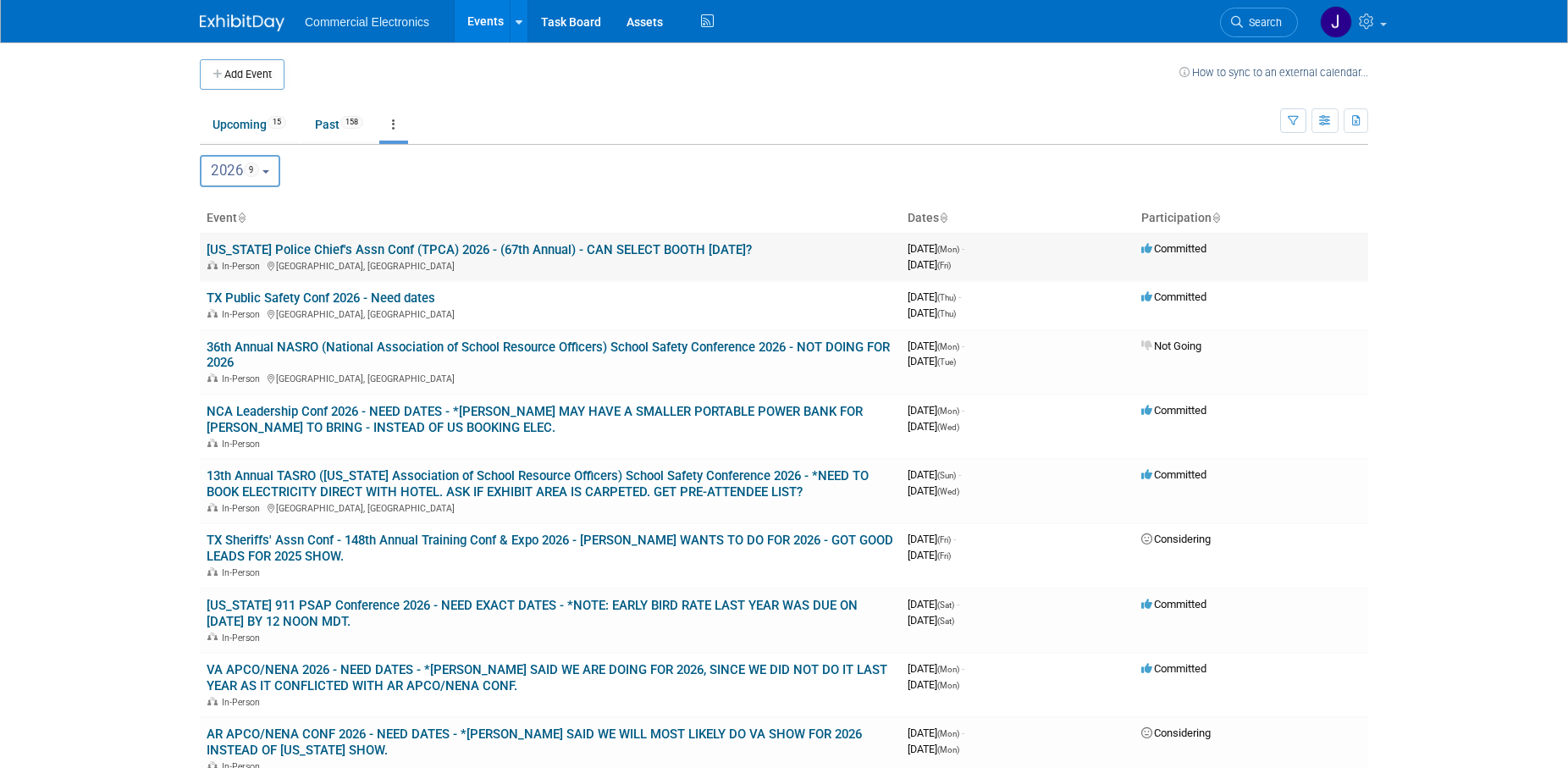
click at [546, 248] on link "[US_STATE] Police Chief's Assn Conf (TPCA) 2026 - (67th Annual) - CAN SELECT BO…" at bounding box center [478, 250] width 545 height 15
click at [279, 175] on button "2026 9" at bounding box center [240, 171] width 80 height 32
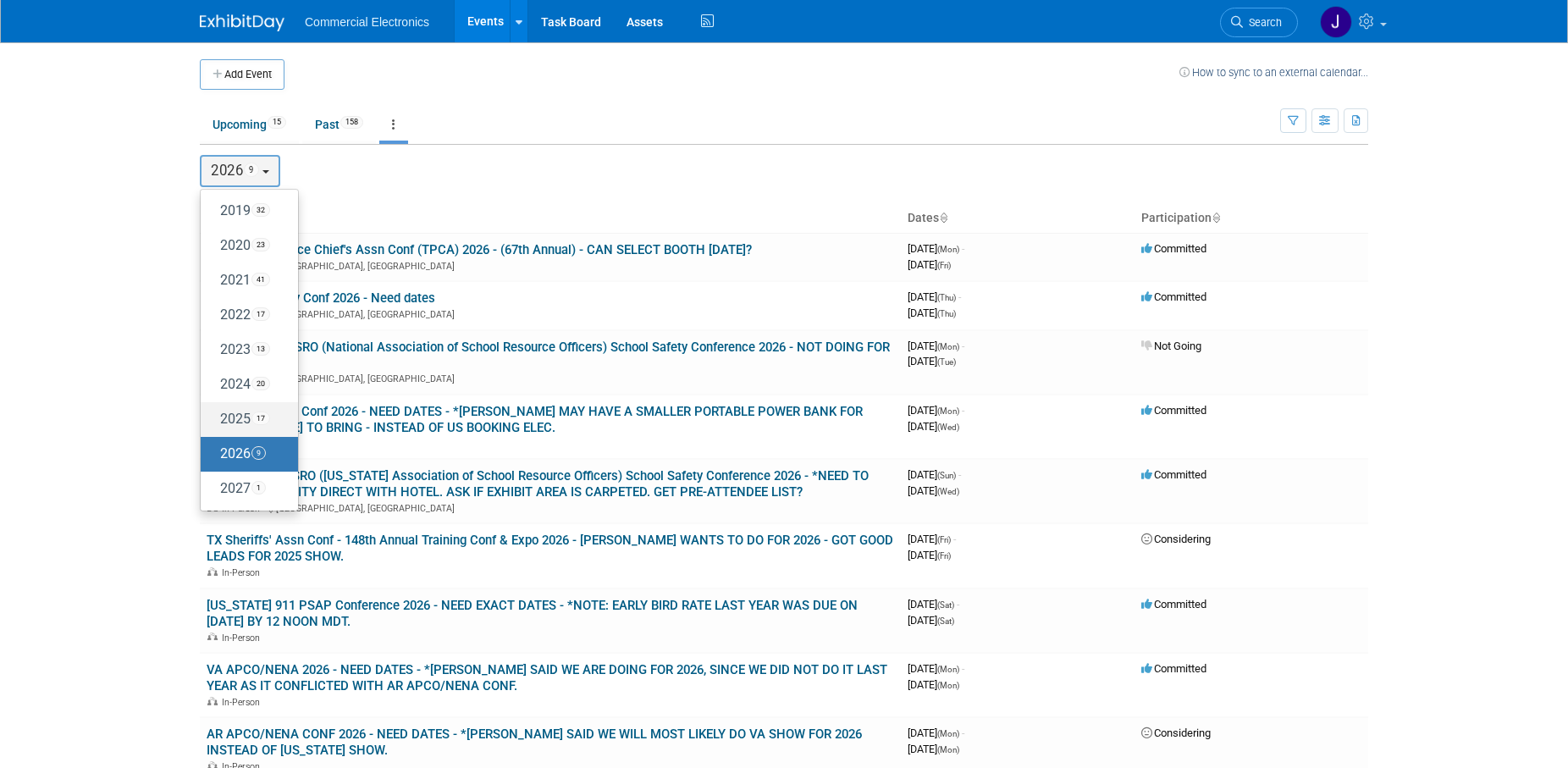
click at [237, 423] on label "2025 17" at bounding box center [244, 419] width 72 height 28
click at [214, 423] on input "2025 17" at bounding box center [209, 419] width 11 height 11
select select "2025"
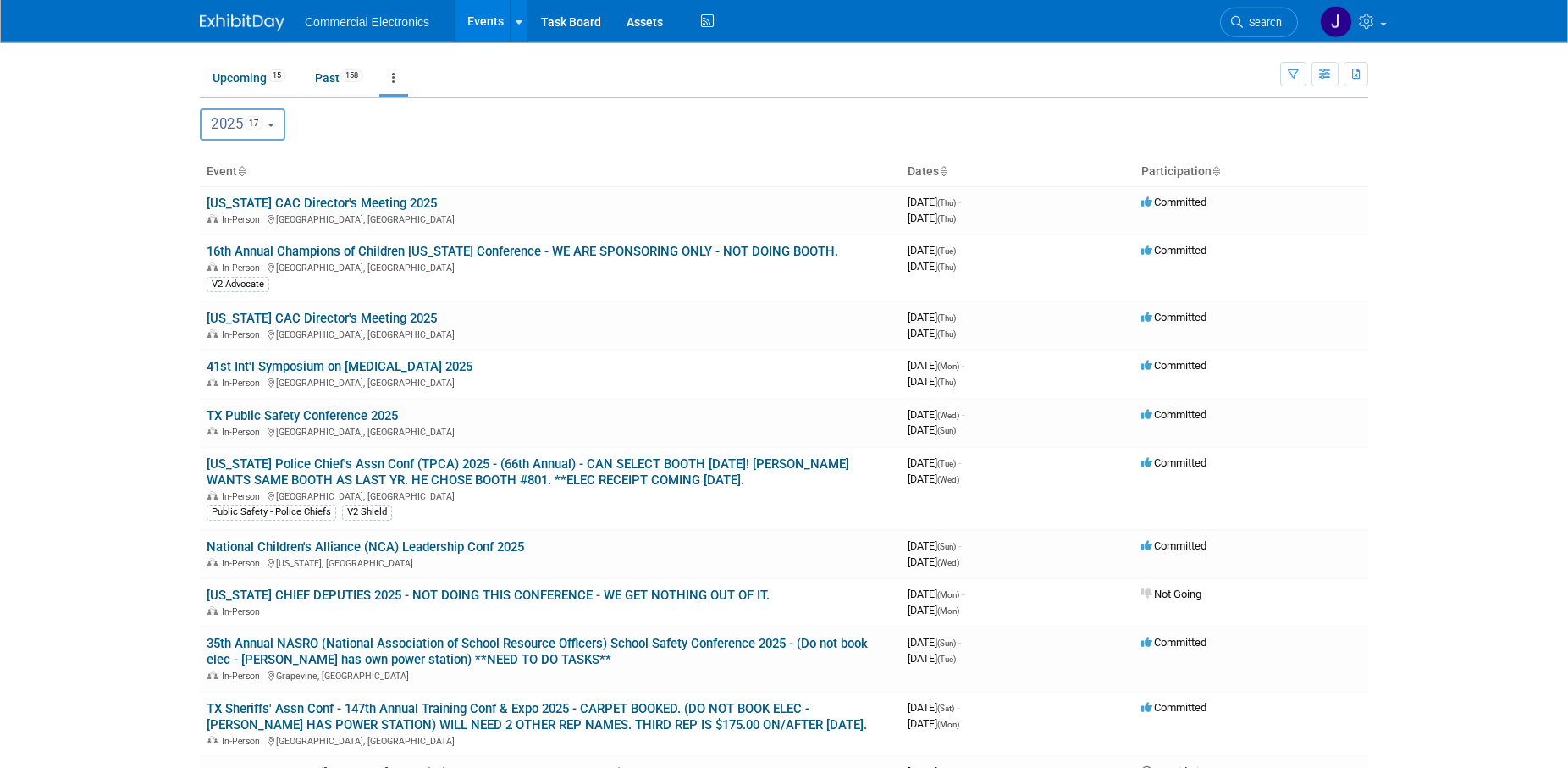
scroll to position [86, 0]
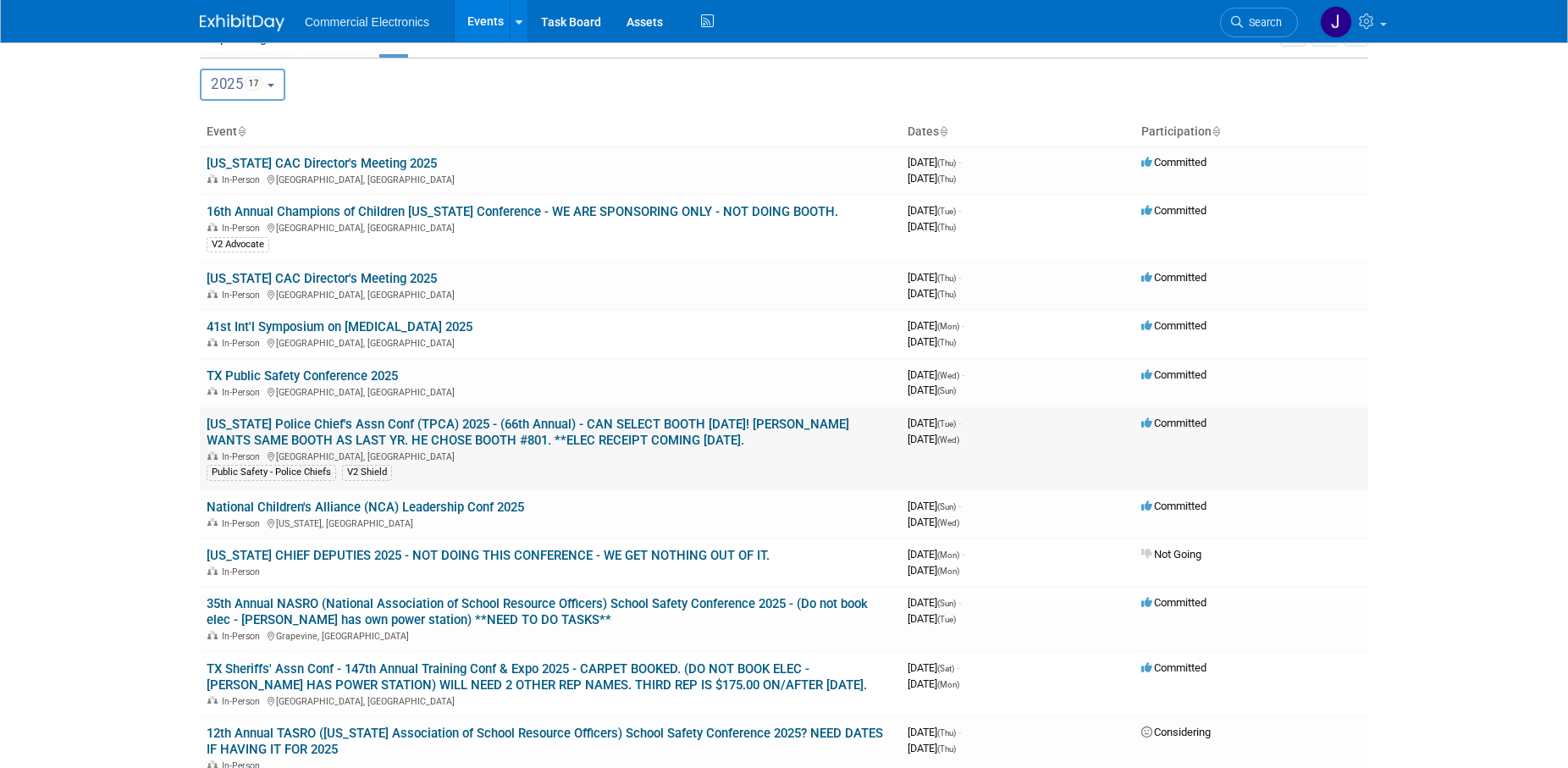
click at [571, 437] on link "[US_STATE] Police Chief's Assn Conf (TPCA) 2025 - (66th Annual) - CAN SELECT BO…" at bounding box center [527, 432] width 643 height 32
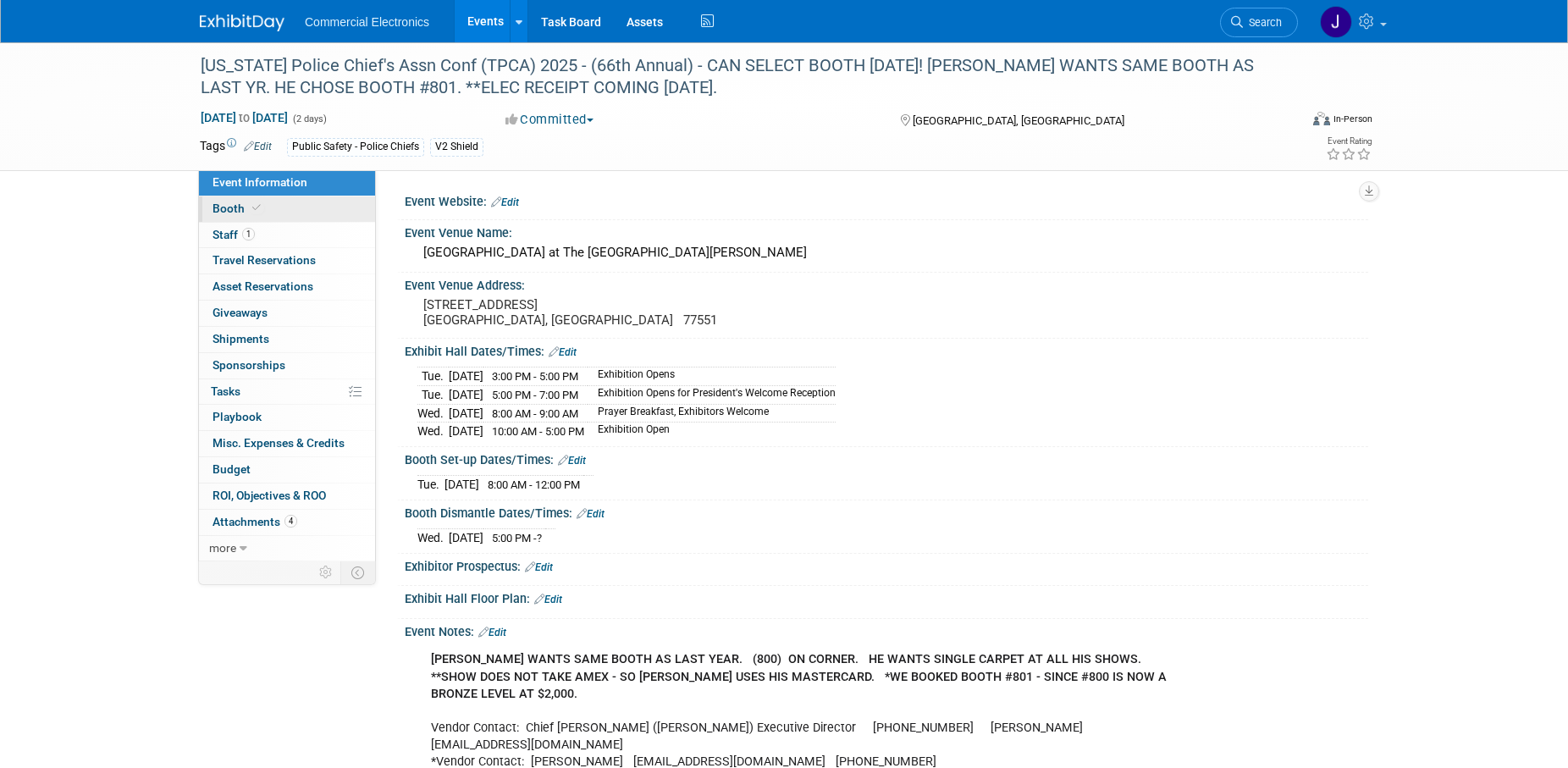
click at [226, 206] on span "Booth" at bounding box center [239, 208] width 52 height 13
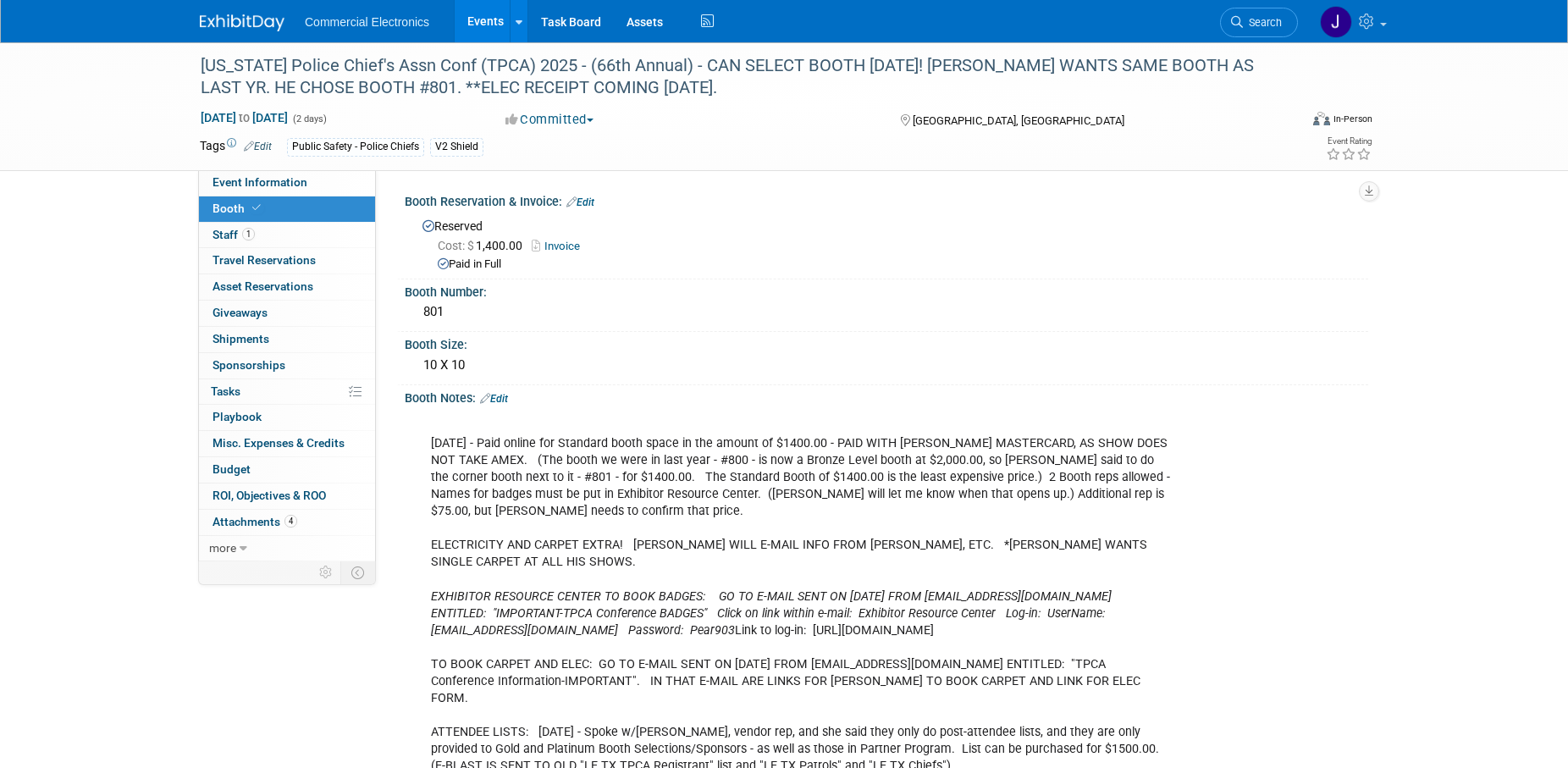
click at [565, 245] on link "Invoice" at bounding box center [560, 245] width 56 height 12
